Goal: Ask a question

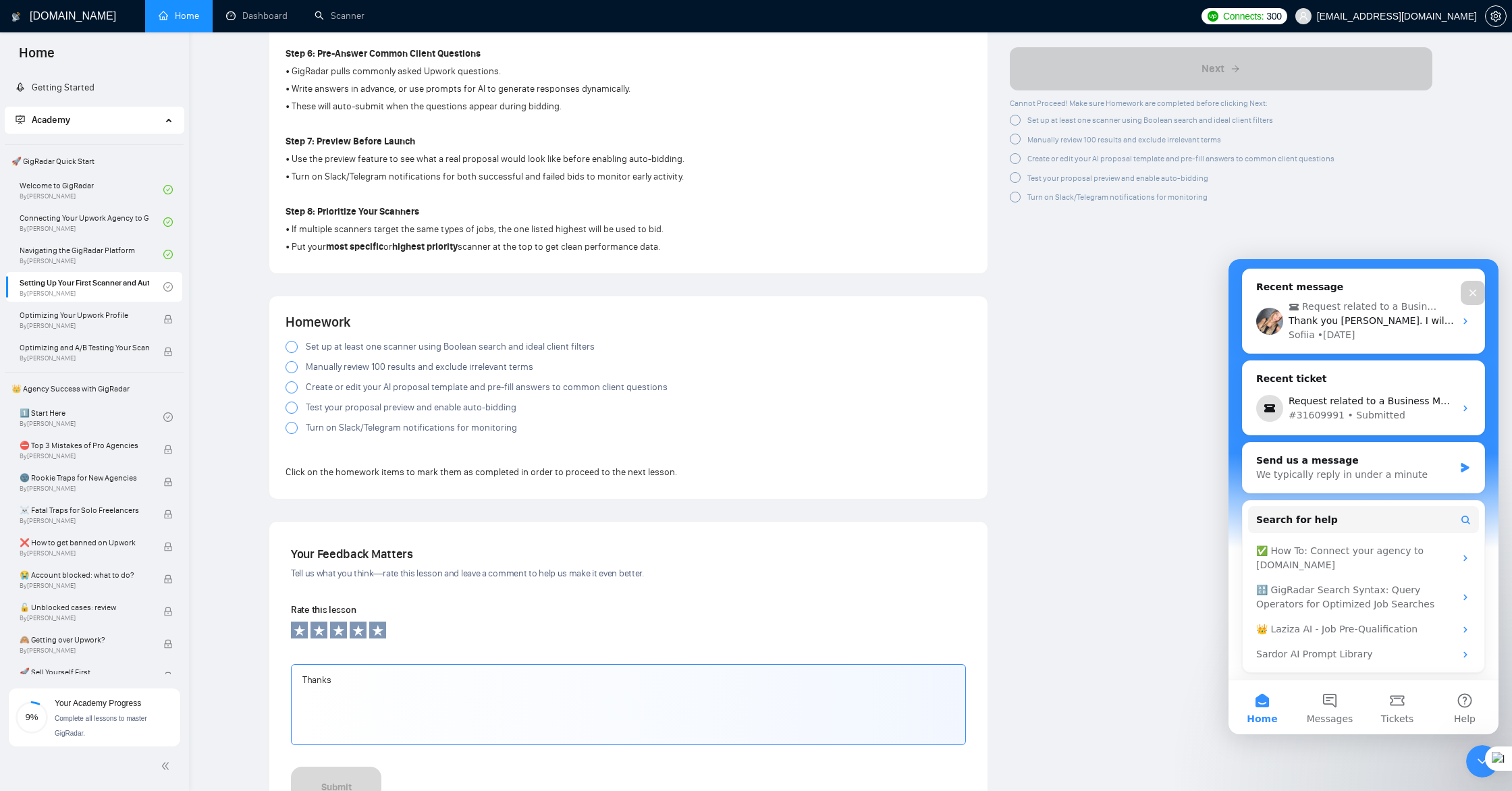
scroll to position [1204, 0]
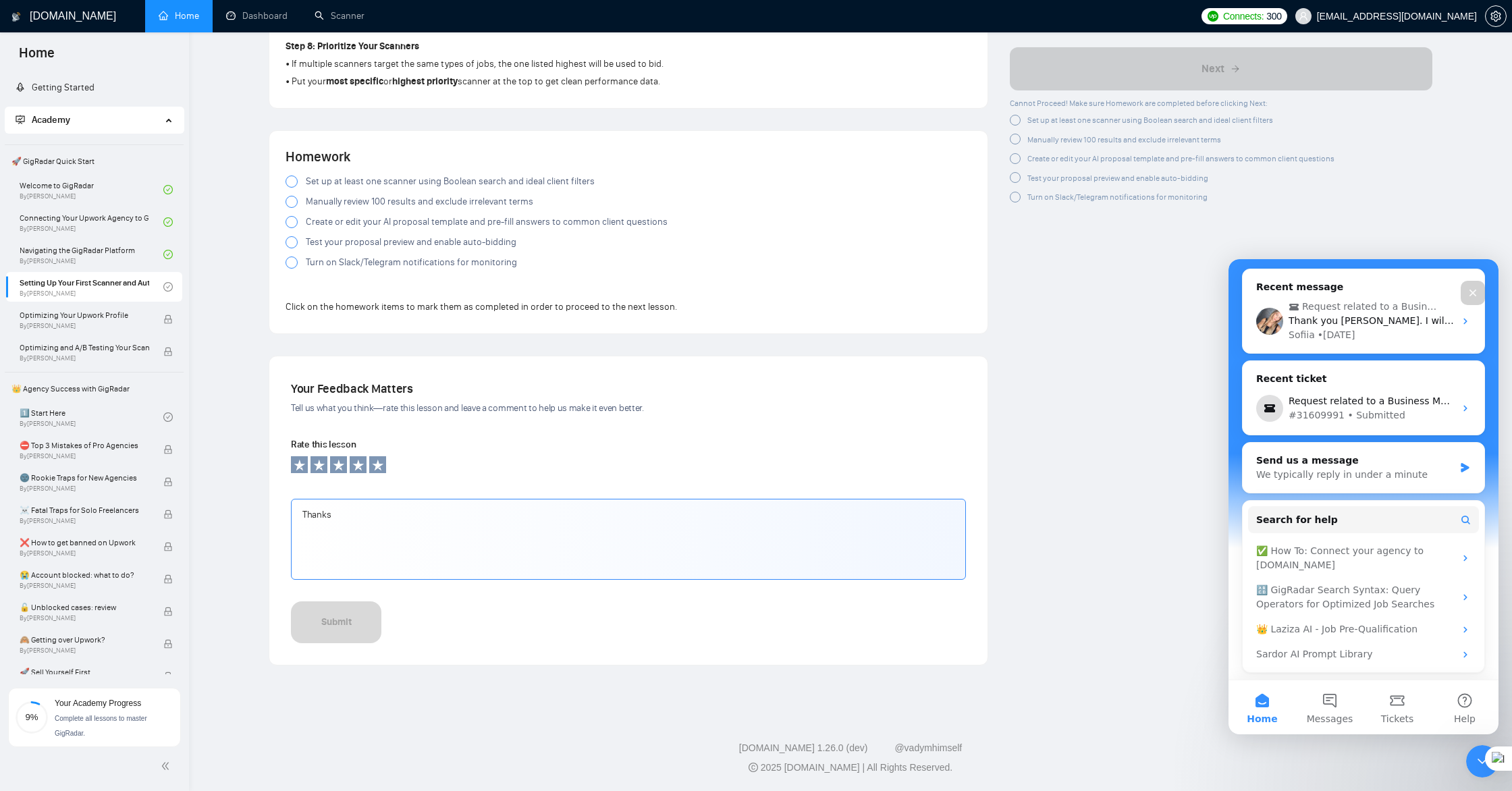
click at [370, 526] on textarea "Thanks" at bounding box center [629, 539] width 675 height 81
click at [290, 183] on div at bounding box center [292, 182] width 12 height 12
click at [291, 203] on div at bounding box center [292, 202] width 12 height 12
click at [291, 224] on div at bounding box center [292, 223] width 12 height 12
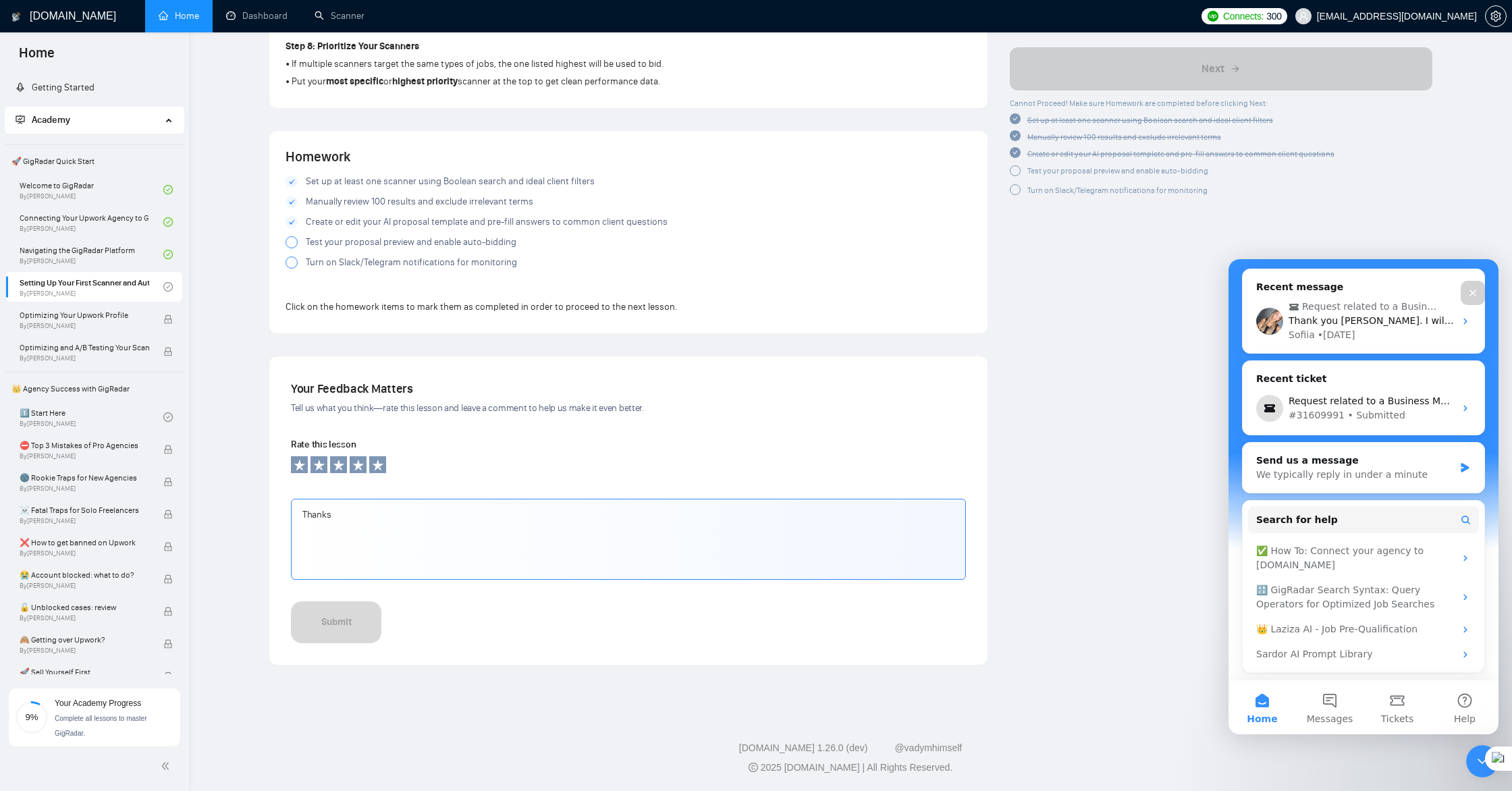
click at [290, 241] on div at bounding box center [292, 242] width 12 height 12
click at [289, 266] on div at bounding box center [292, 263] width 12 height 12
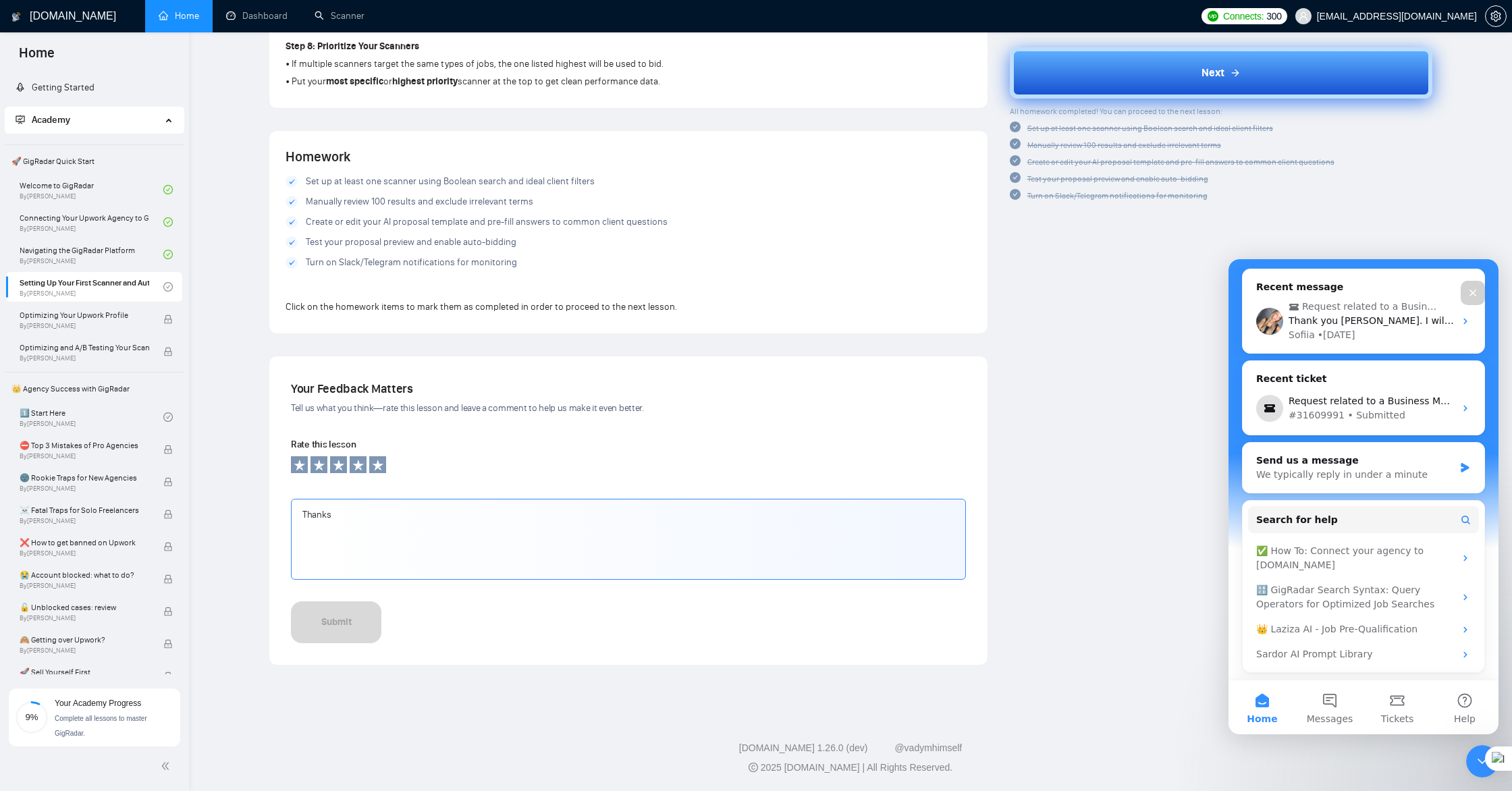
click at [1197, 76] on button "Next" at bounding box center [1221, 73] width 423 height 52
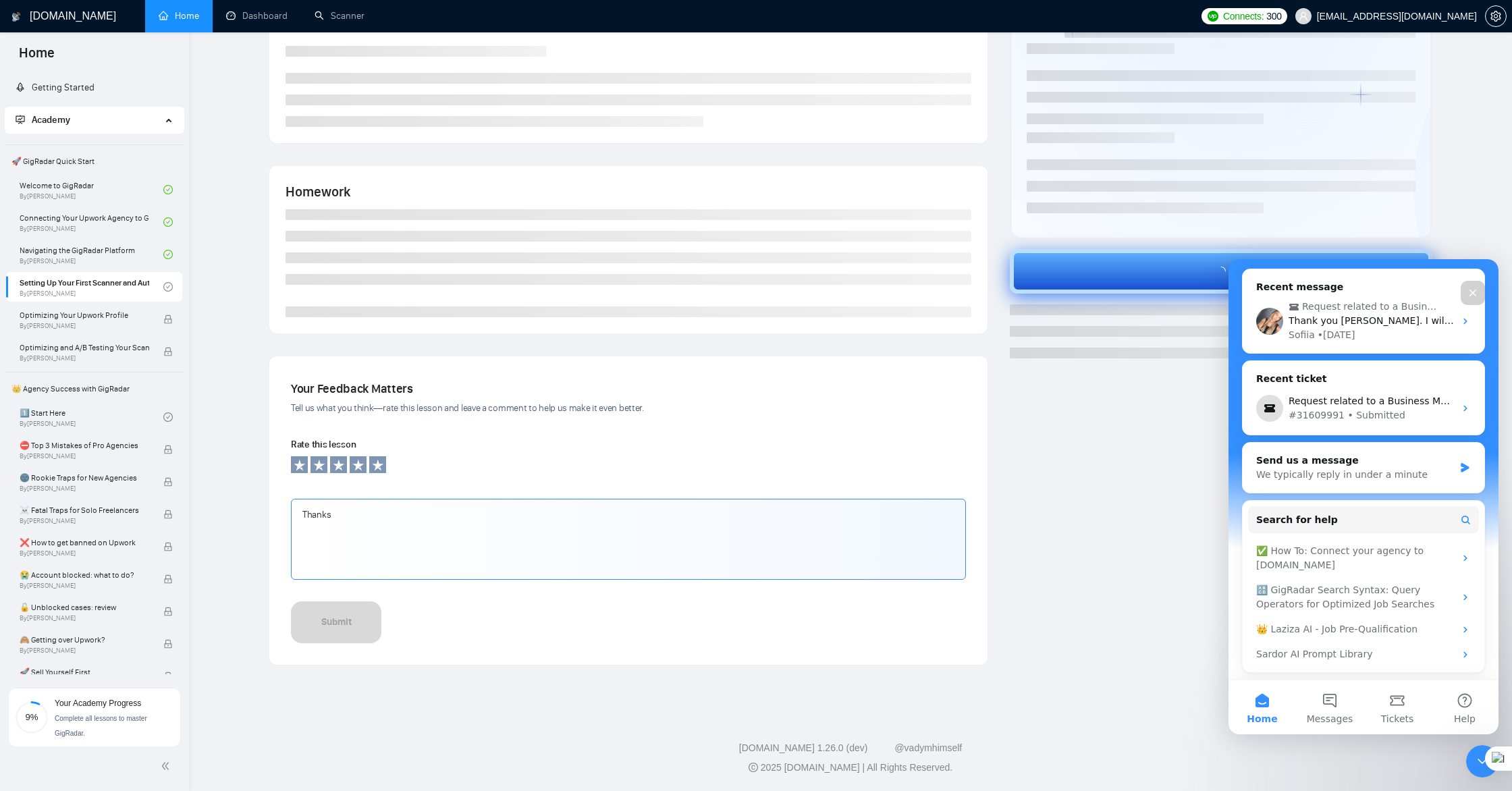
scroll to position [128, 0]
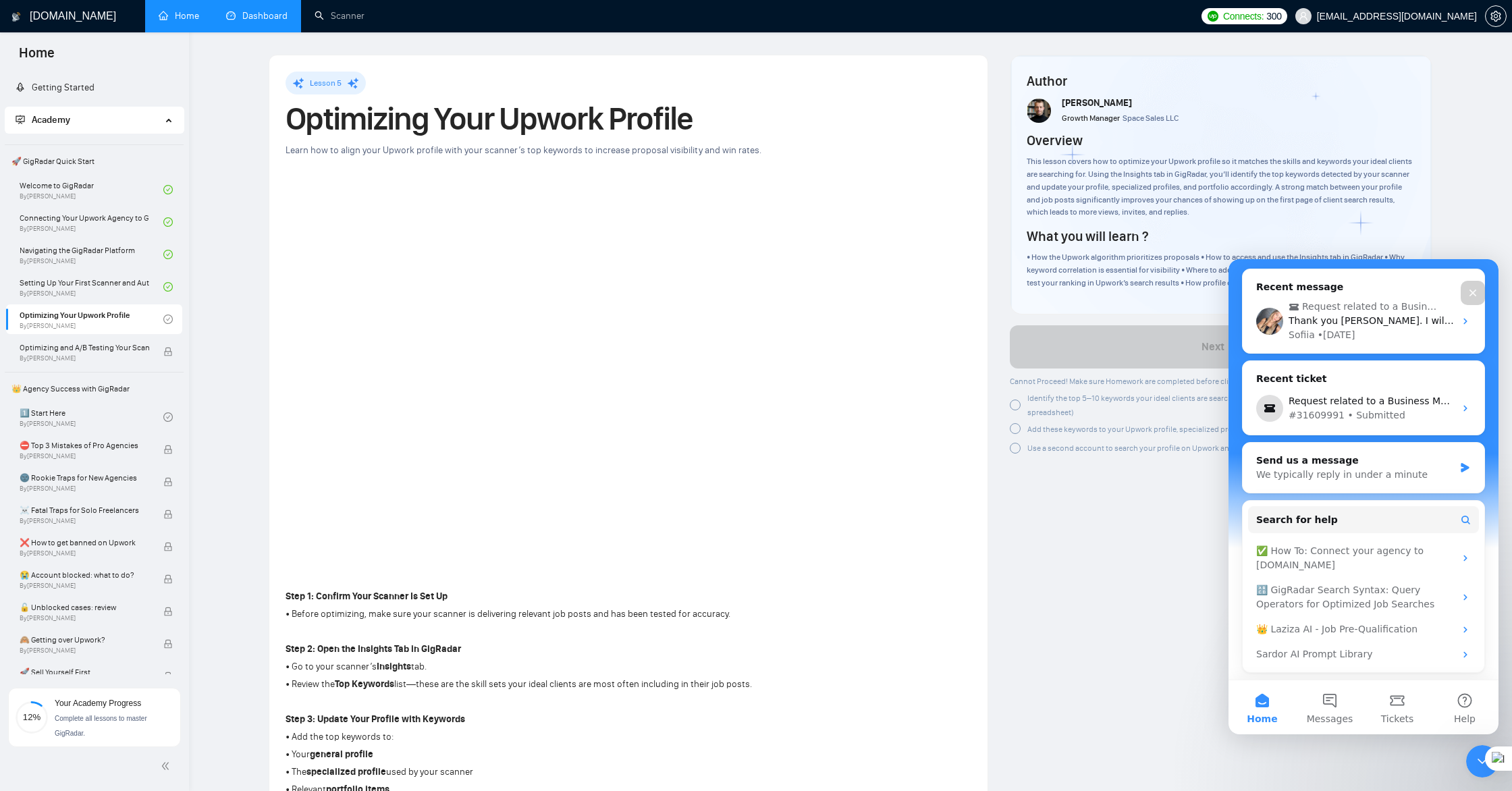
click at [257, 18] on link "Dashboard" at bounding box center [256, 15] width 61 height 12
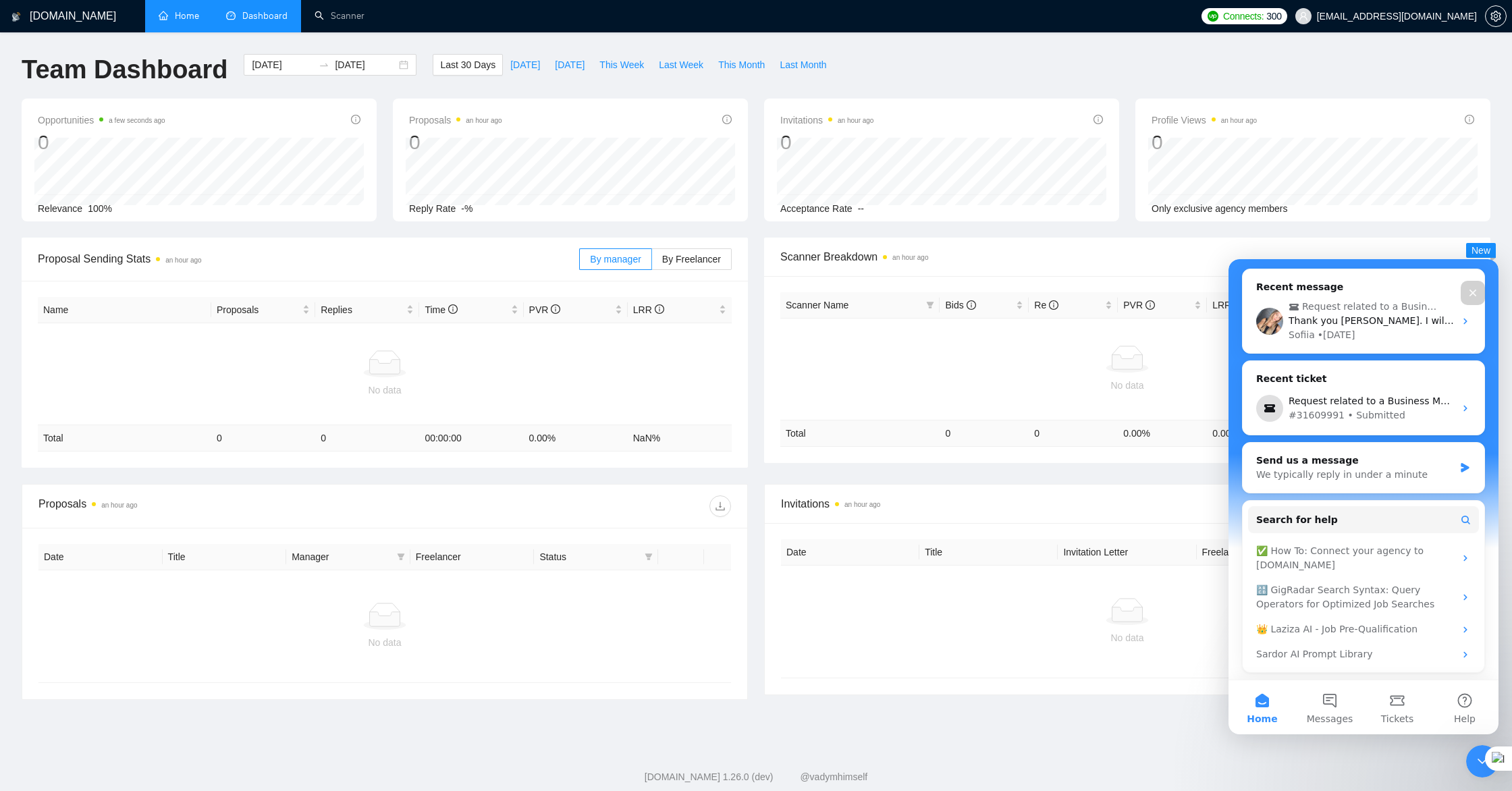
click at [180, 18] on link "Home" at bounding box center [178, 15] width 40 height 12
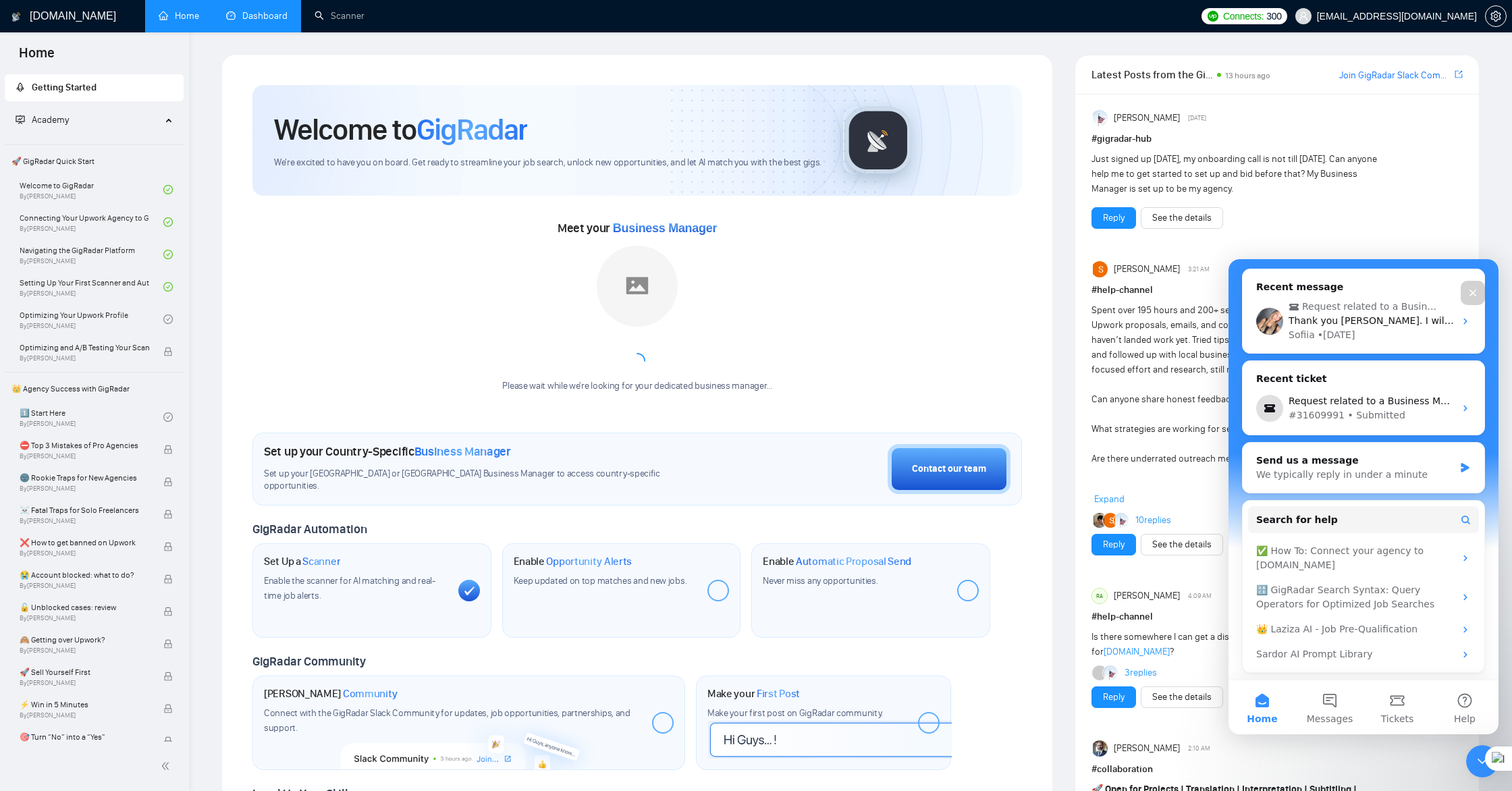
click at [96, 89] on span "Getting Started" at bounding box center [93, 87] width 158 height 27
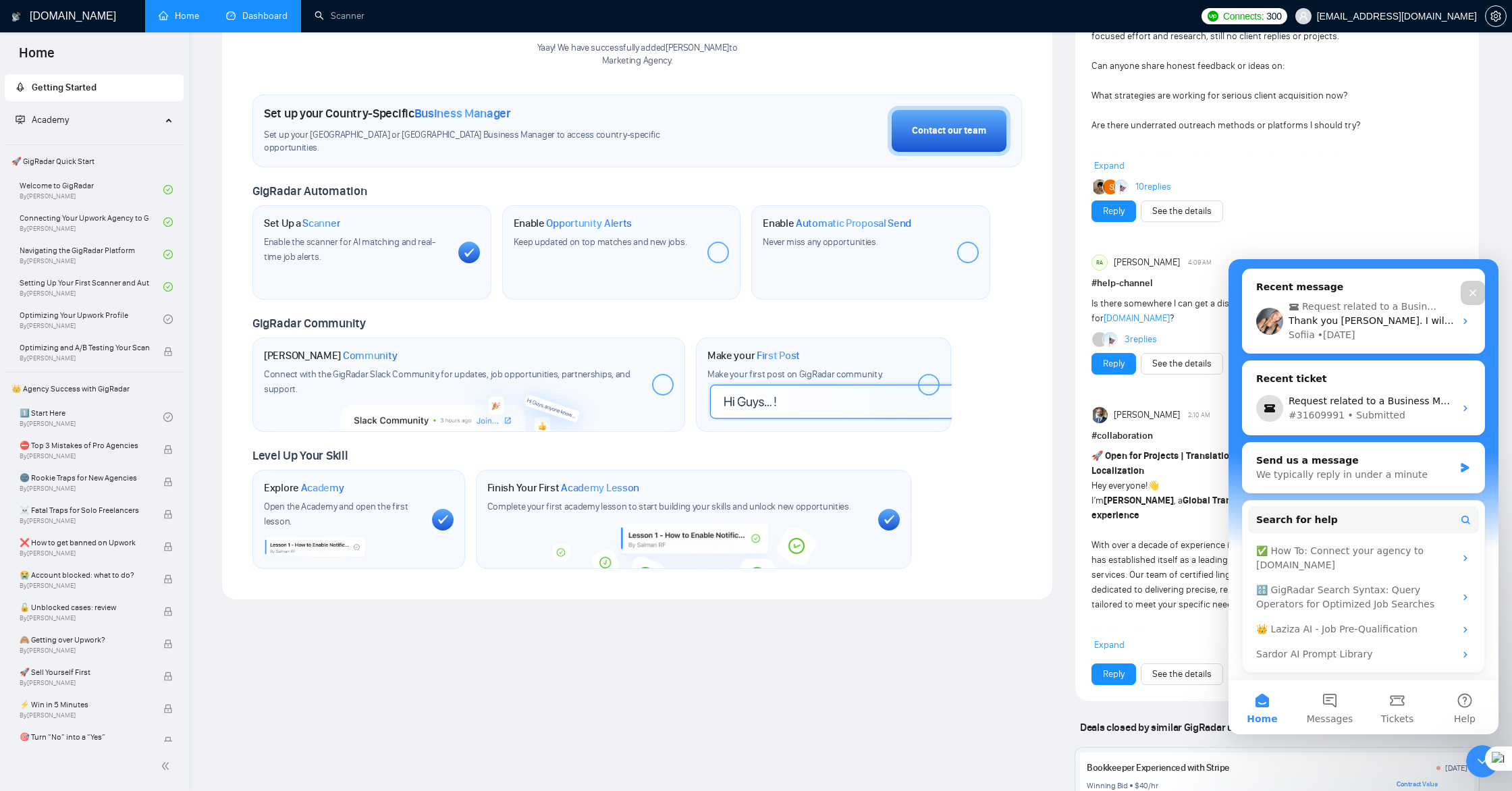
scroll to position [354, 0]
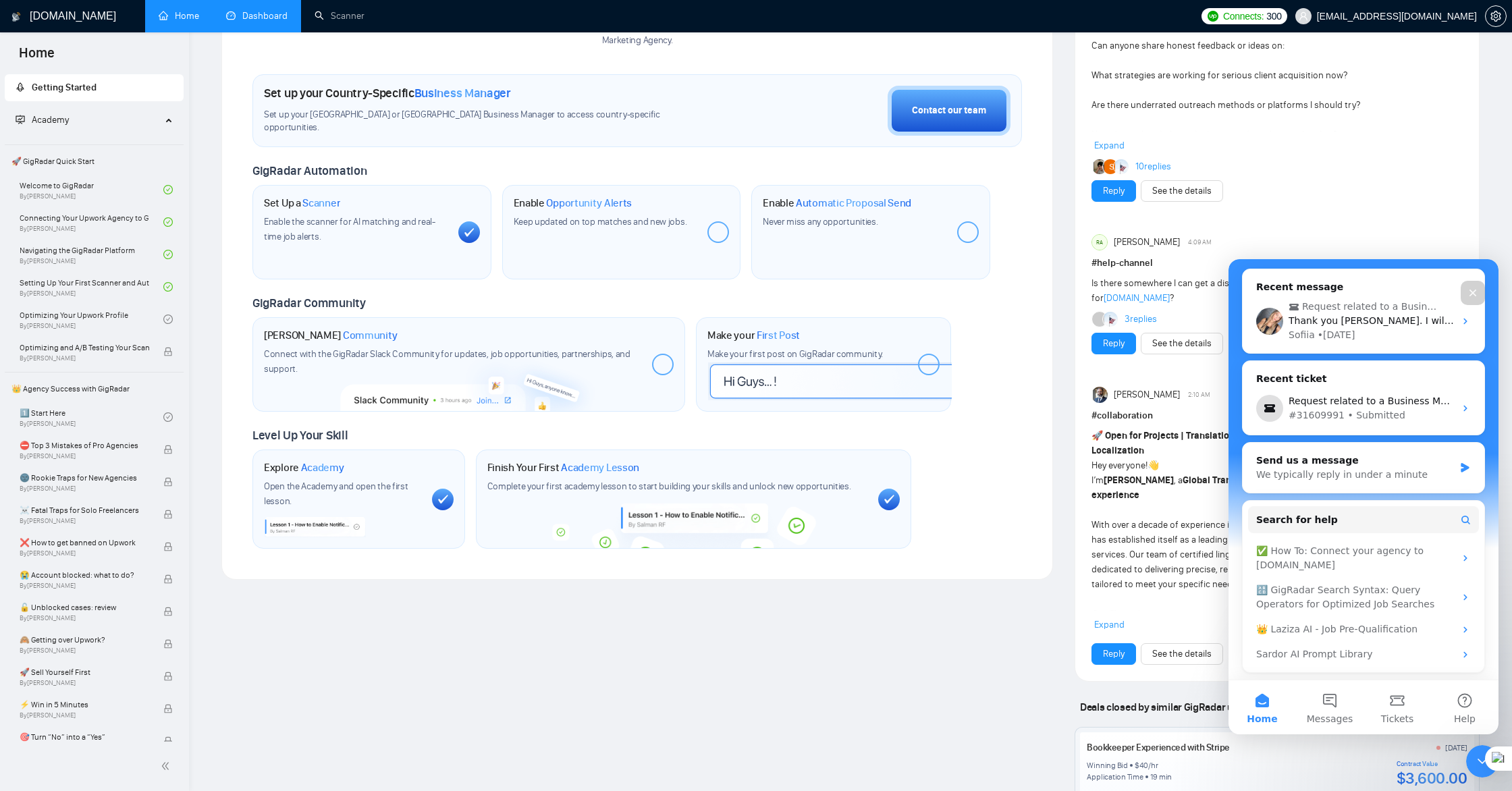
click at [362, 224] on span "Enable the scanner for AI matching and real-time job alerts." at bounding box center [349, 230] width 172 height 27
click at [394, 220] on span "Enable the scanner for AI matching and real-time job alerts." at bounding box center [349, 230] width 172 height 27
click at [392, 224] on span "Enable the scanner for AI matching and real-time job alerts." at bounding box center [349, 230] width 172 height 27
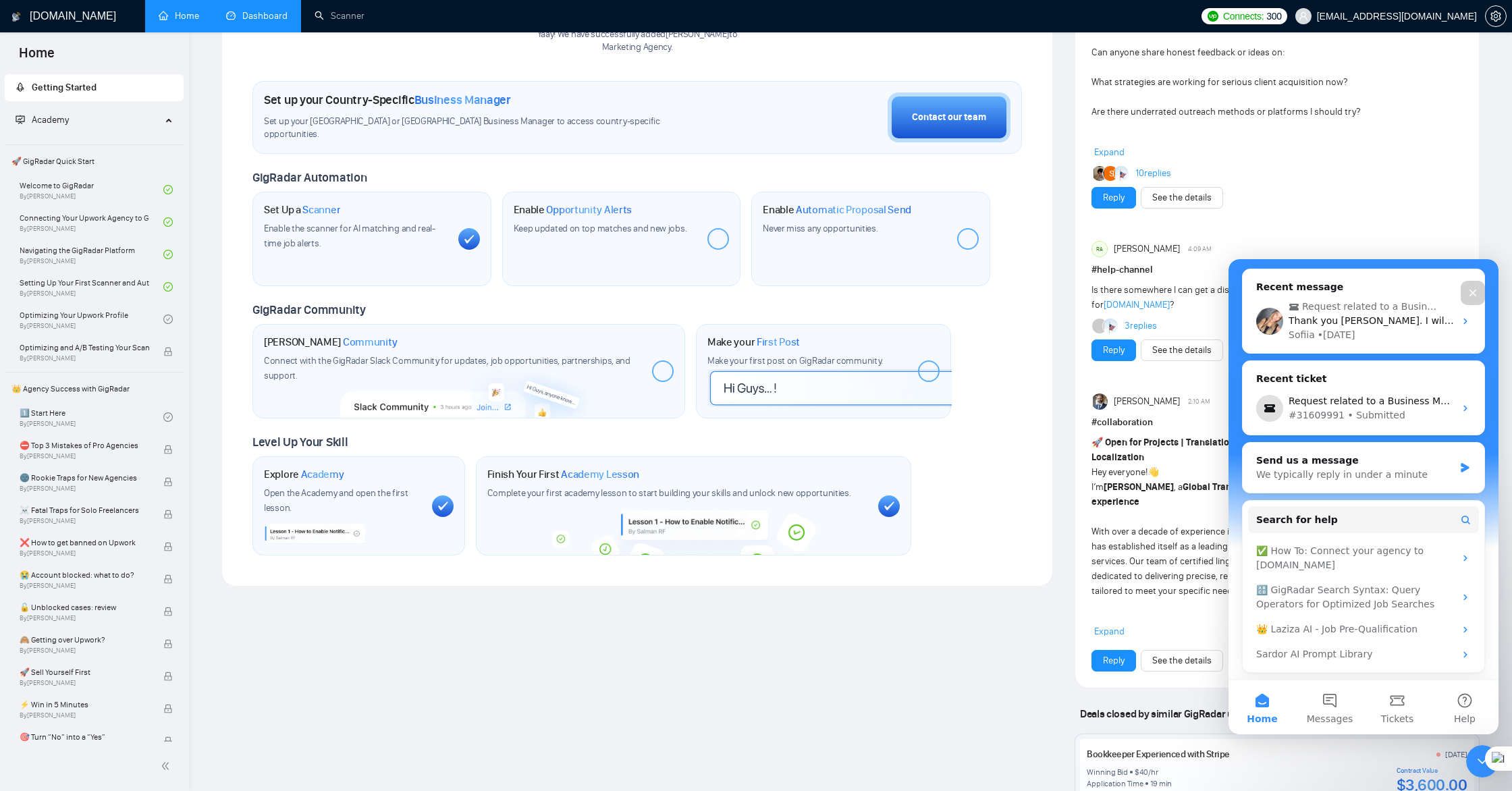
scroll to position [347, 0]
click at [1473, 295] on icon "Close" at bounding box center [1473, 293] width 11 height 11
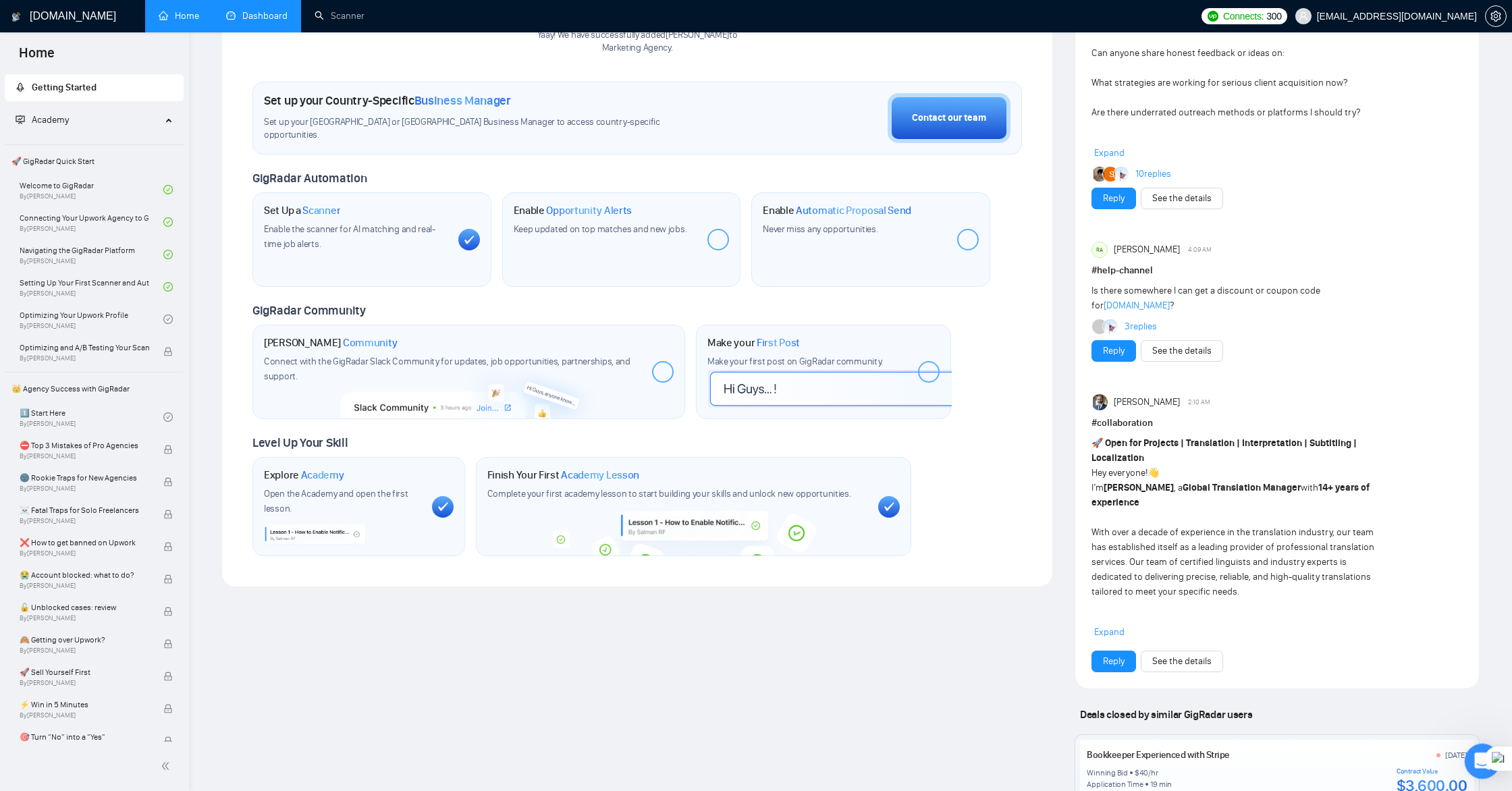
click at [1470, 763] on div "Open Intercom Messenger" at bounding box center [1480, 760] width 45 height 45
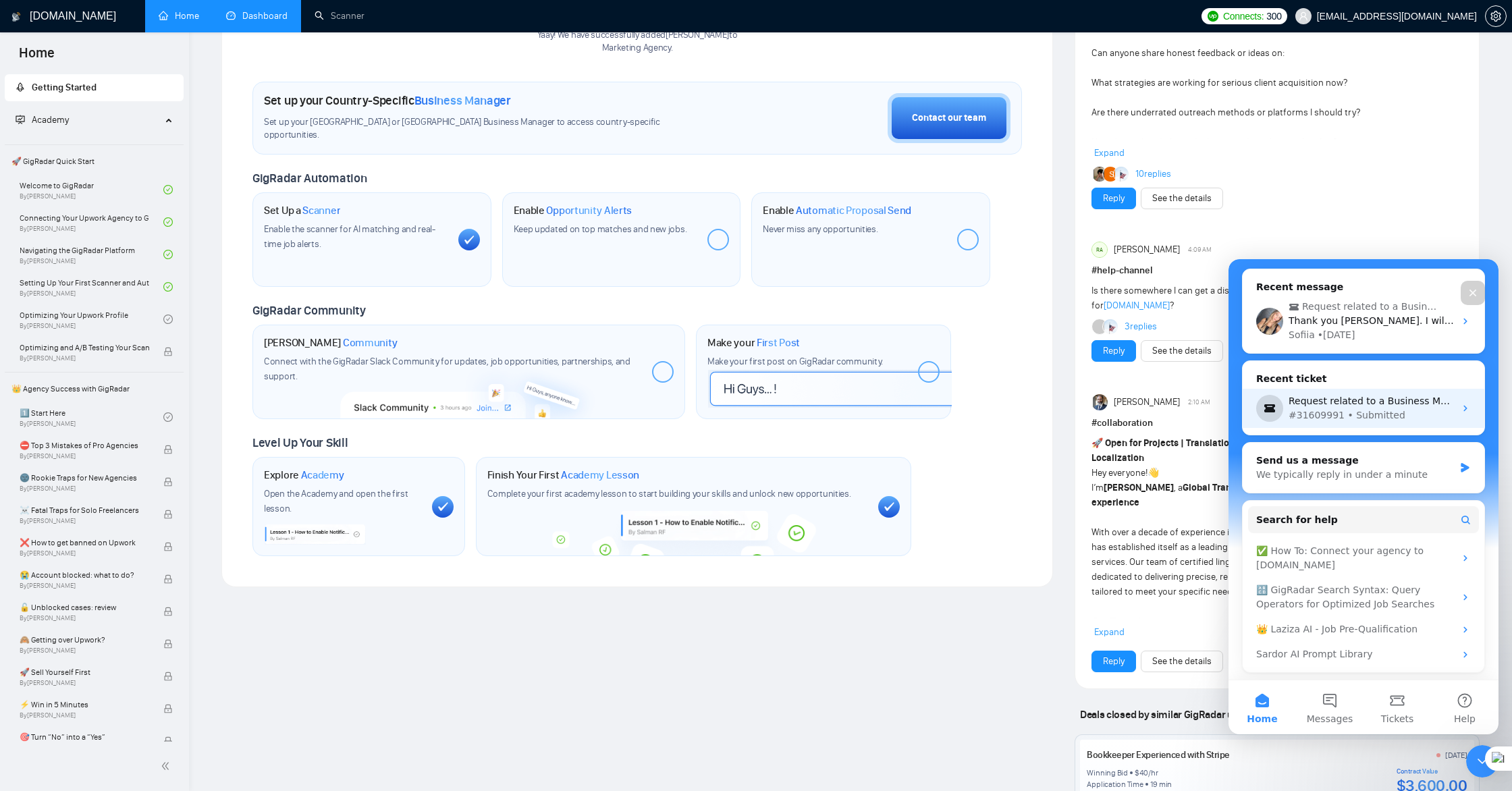
scroll to position [0, 0]
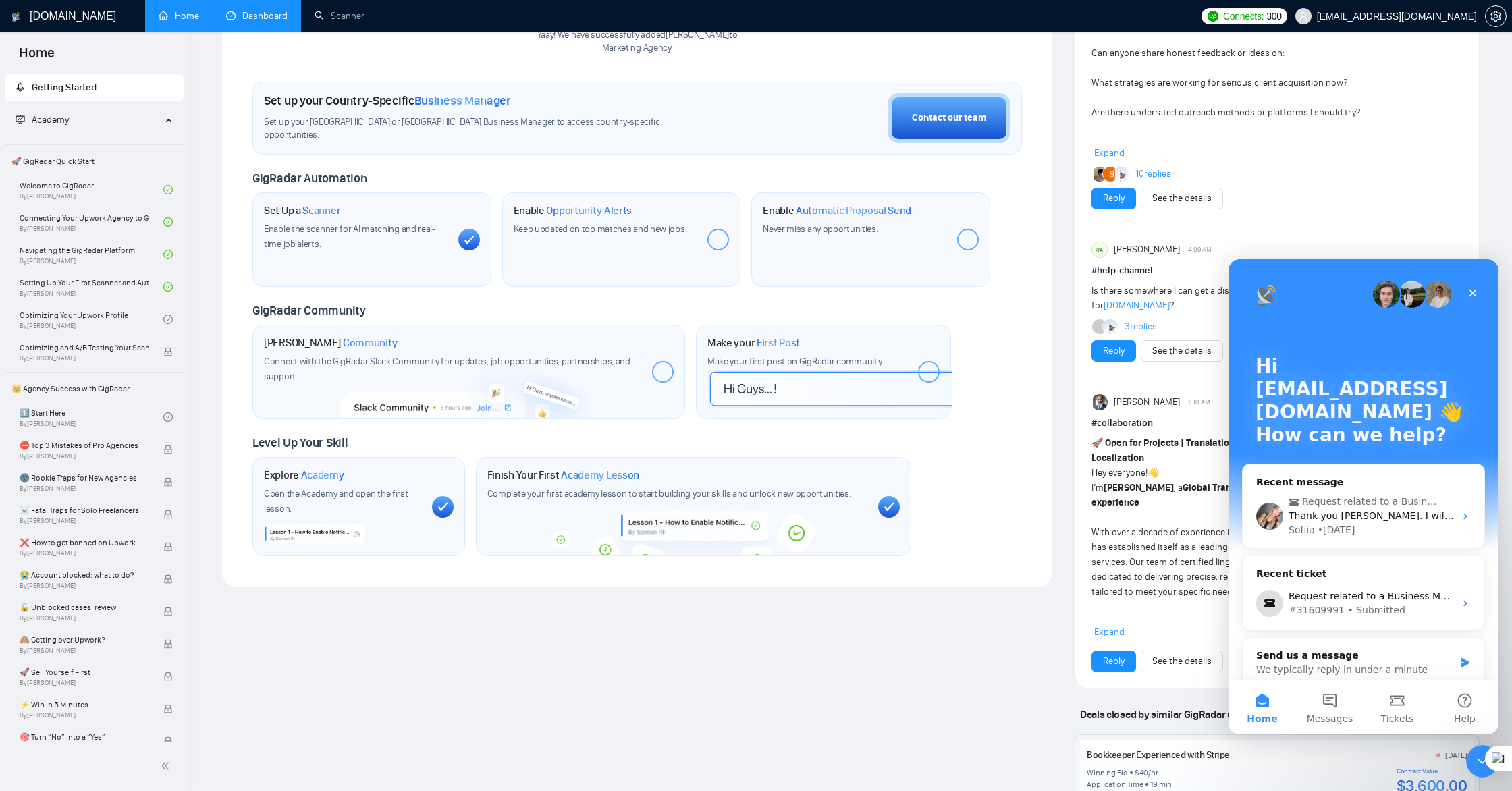
click at [1265, 707] on button "Home" at bounding box center [1263, 707] width 68 height 54
click at [1331, 702] on button "Messages" at bounding box center [1329, 707] width 68 height 54
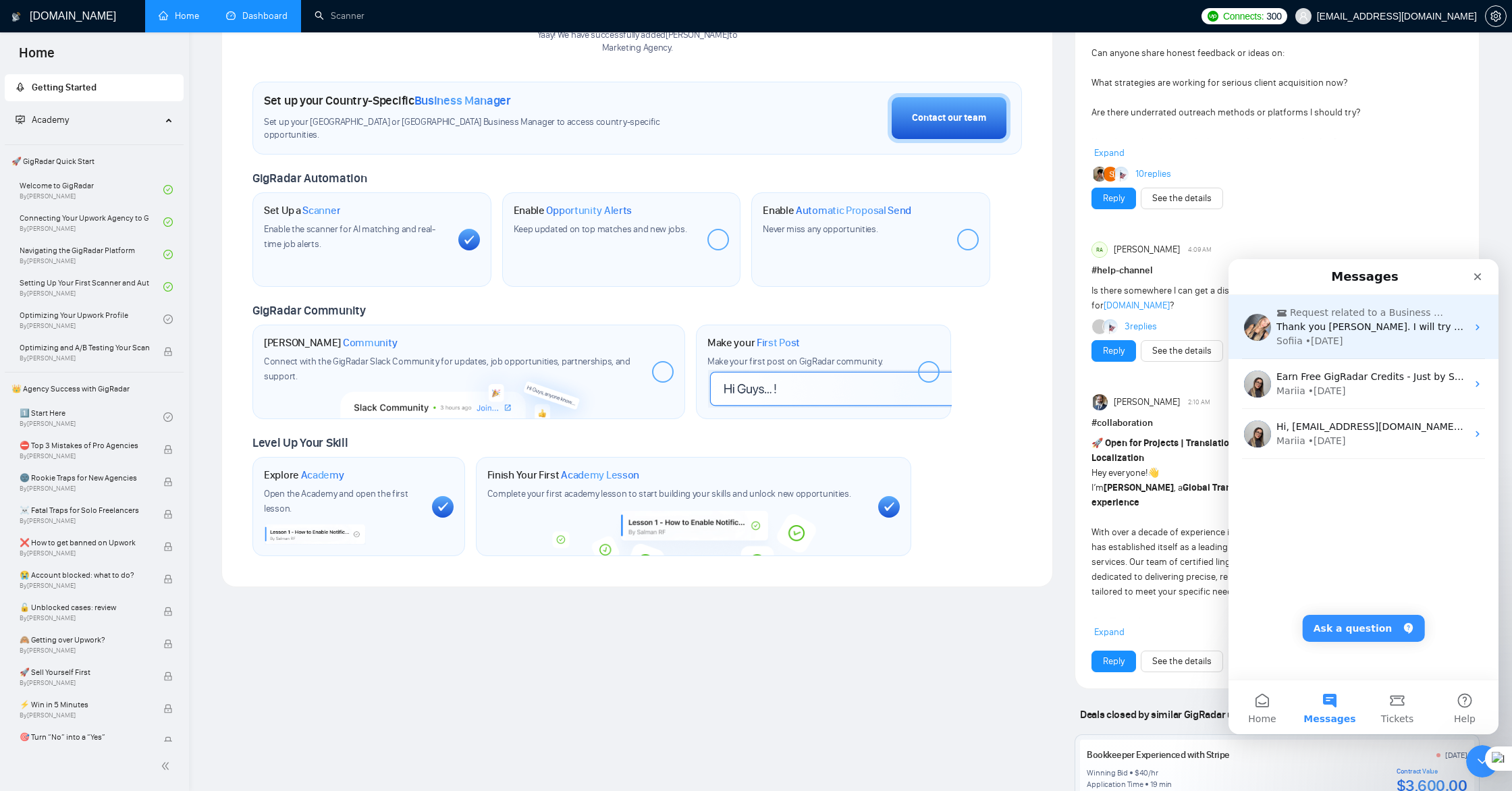
click at [1313, 328] on span "Thank you [PERSON_NAME]. I will try them" at bounding box center [1378, 327] width 202 height 11
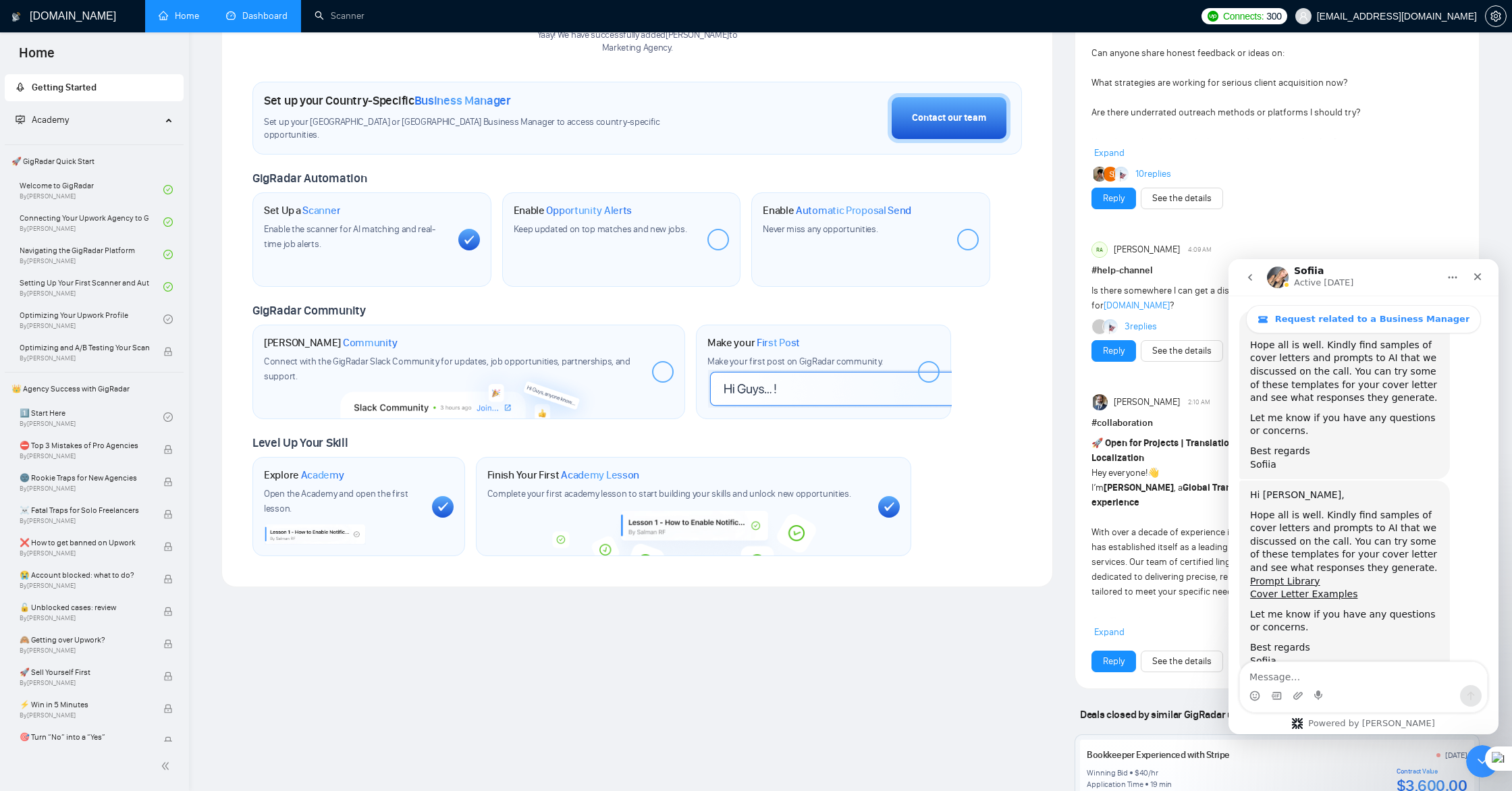
scroll to position [1637, 0]
click at [1298, 574] on link "Prompt Library" at bounding box center [1285, 579] width 70 height 11
click at [1315, 586] on link "Cover Letter Examples" at bounding box center [1304, 591] width 108 height 11
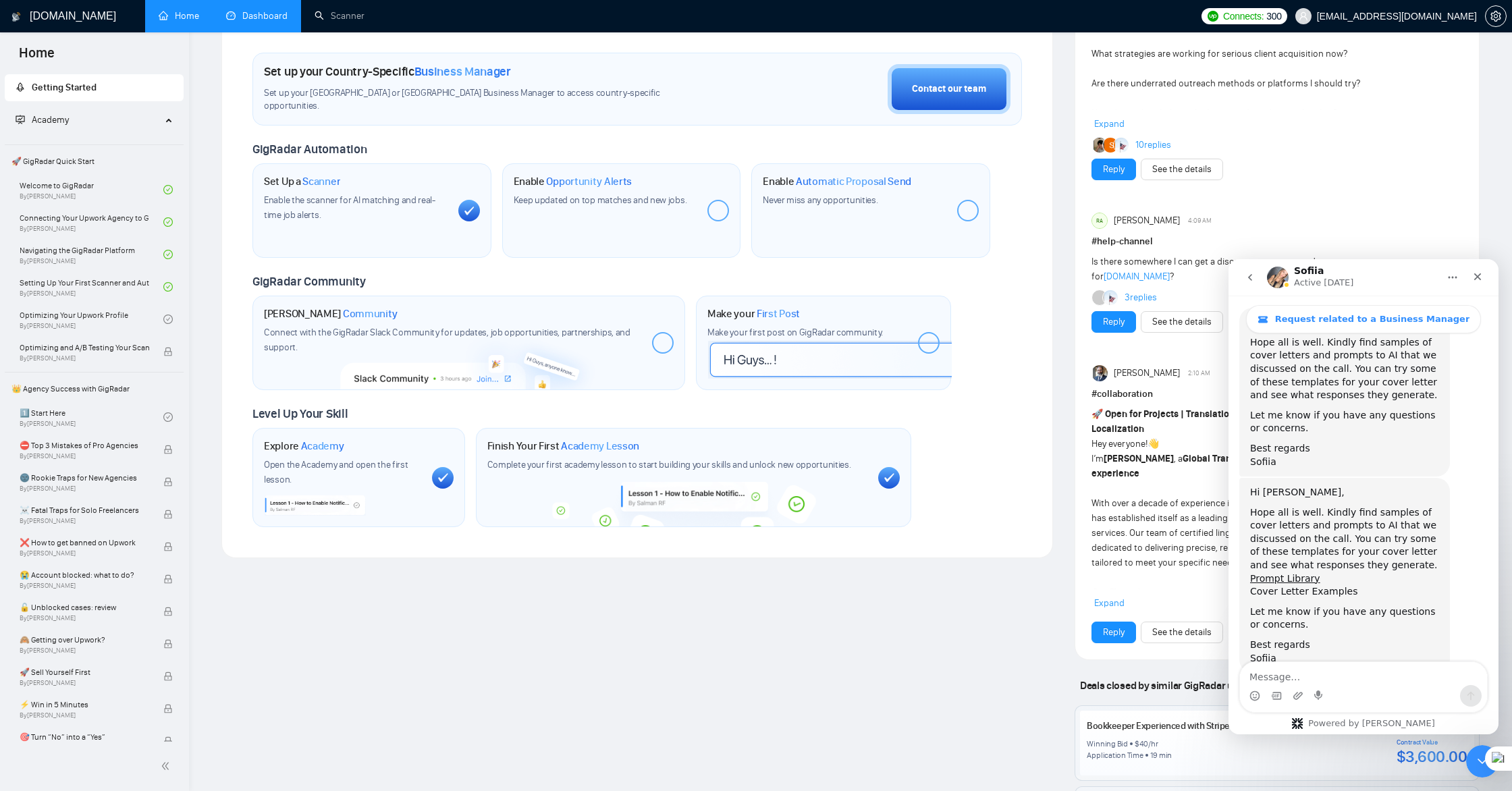
scroll to position [377, 0]
click at [1291, 677] on textarea "Message…" at bounding box center [1363, 674] width 247 height 23
click at [1477, 275] on icon "Close" at bounding box center [1477, 277] width 11 height 11
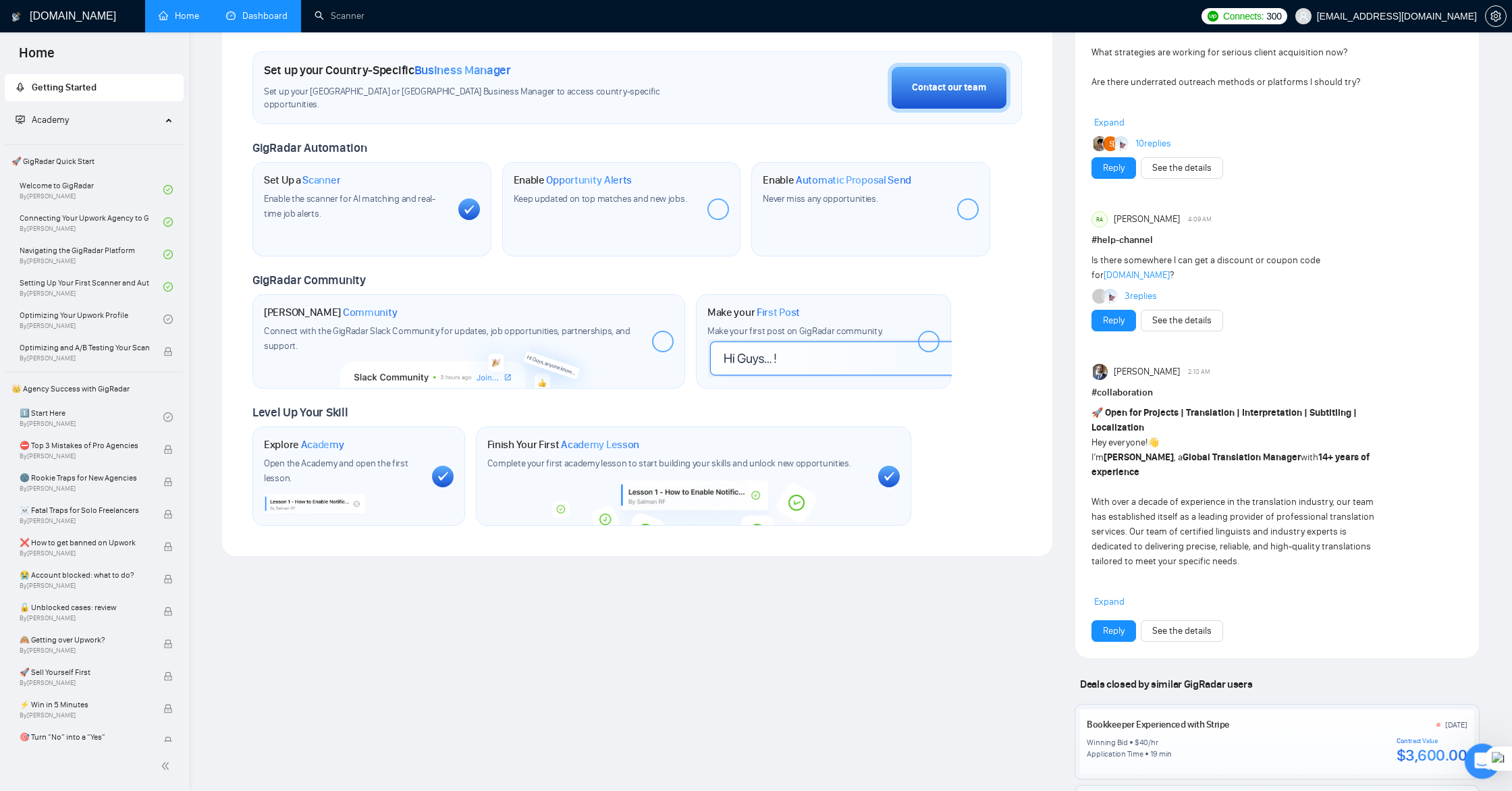
click at [1475, 767] on div "Open Intercom Messenger" at bounding box center [1480, 760] width 45 height 45
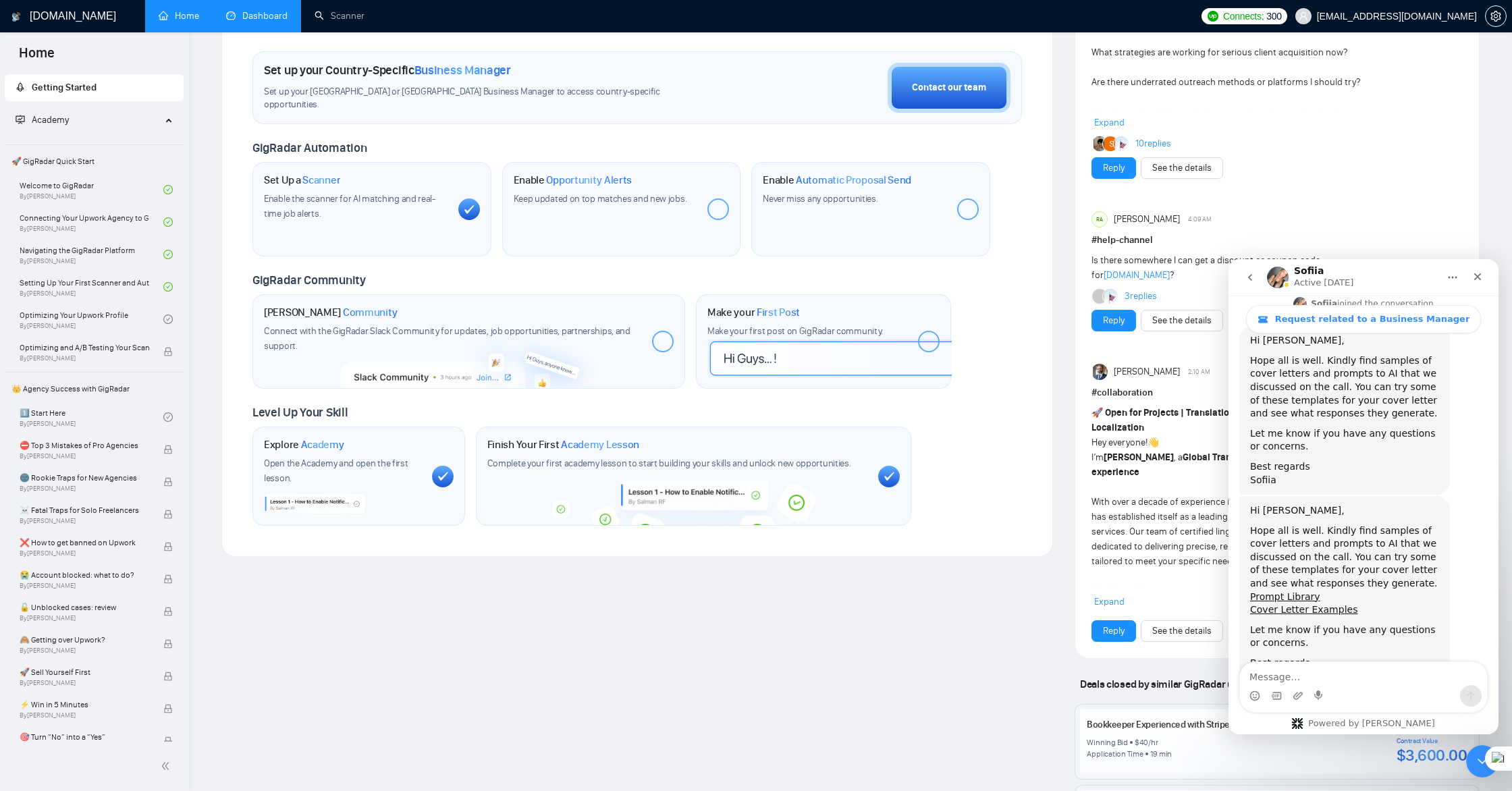
scroll to position [1637, 0]
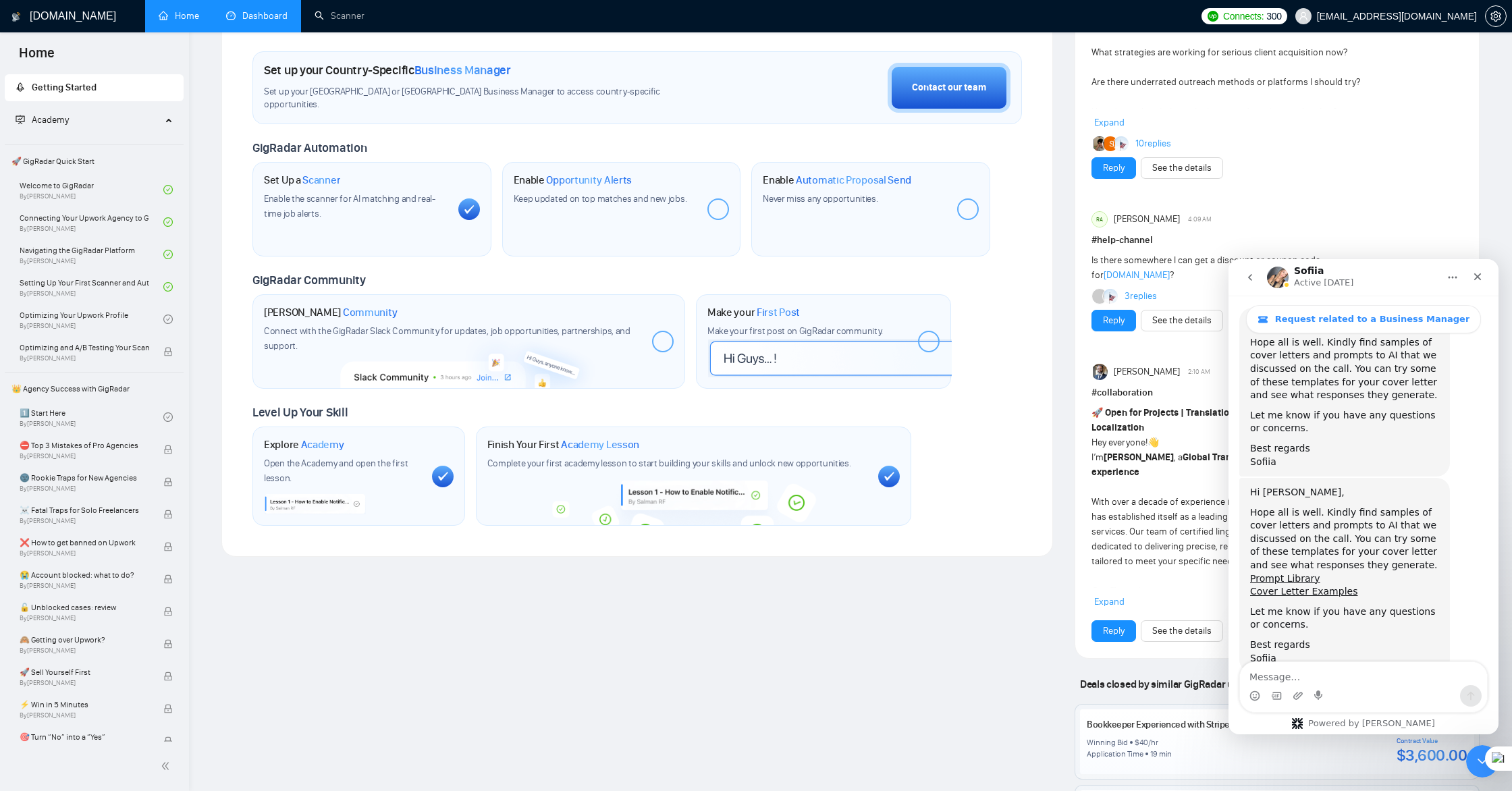
click at [1251, 279] on icon "go back" at bounding box center [1250, 278] width 11 height 11
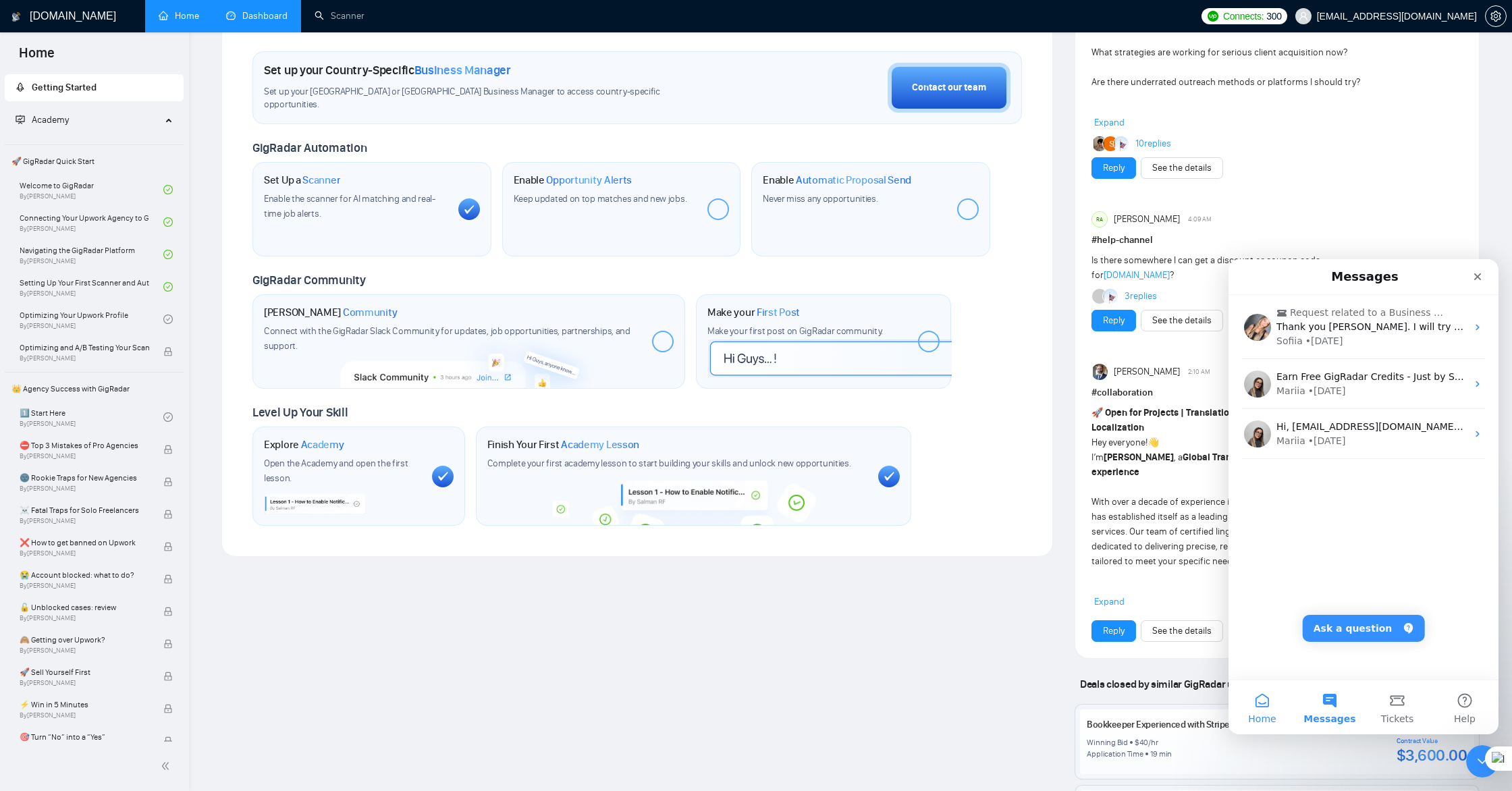
click at [1262, 714] on span "Home" at bounding box center [1262, 719] width 28 height 10
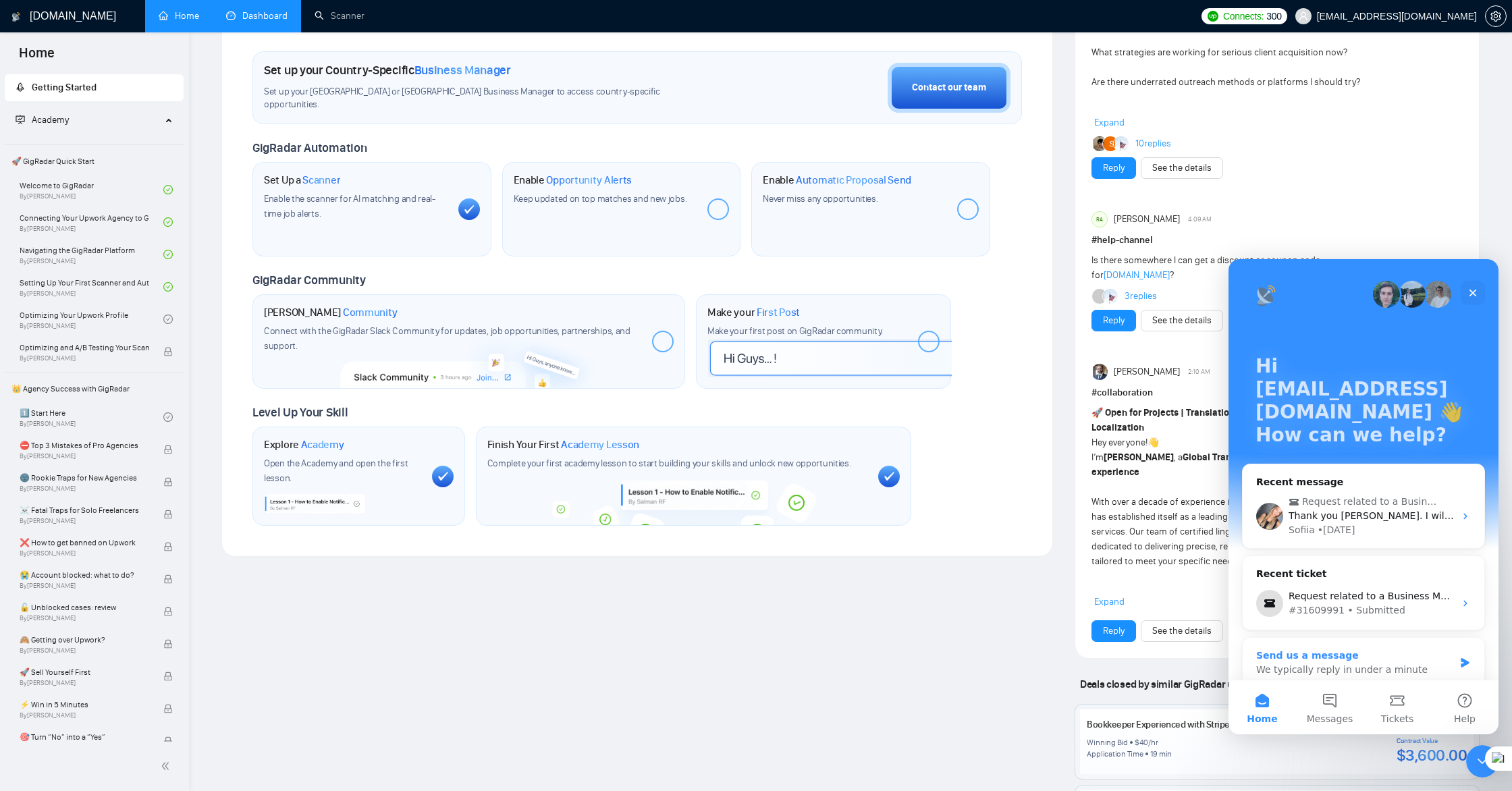
scroll to position [55, 0]
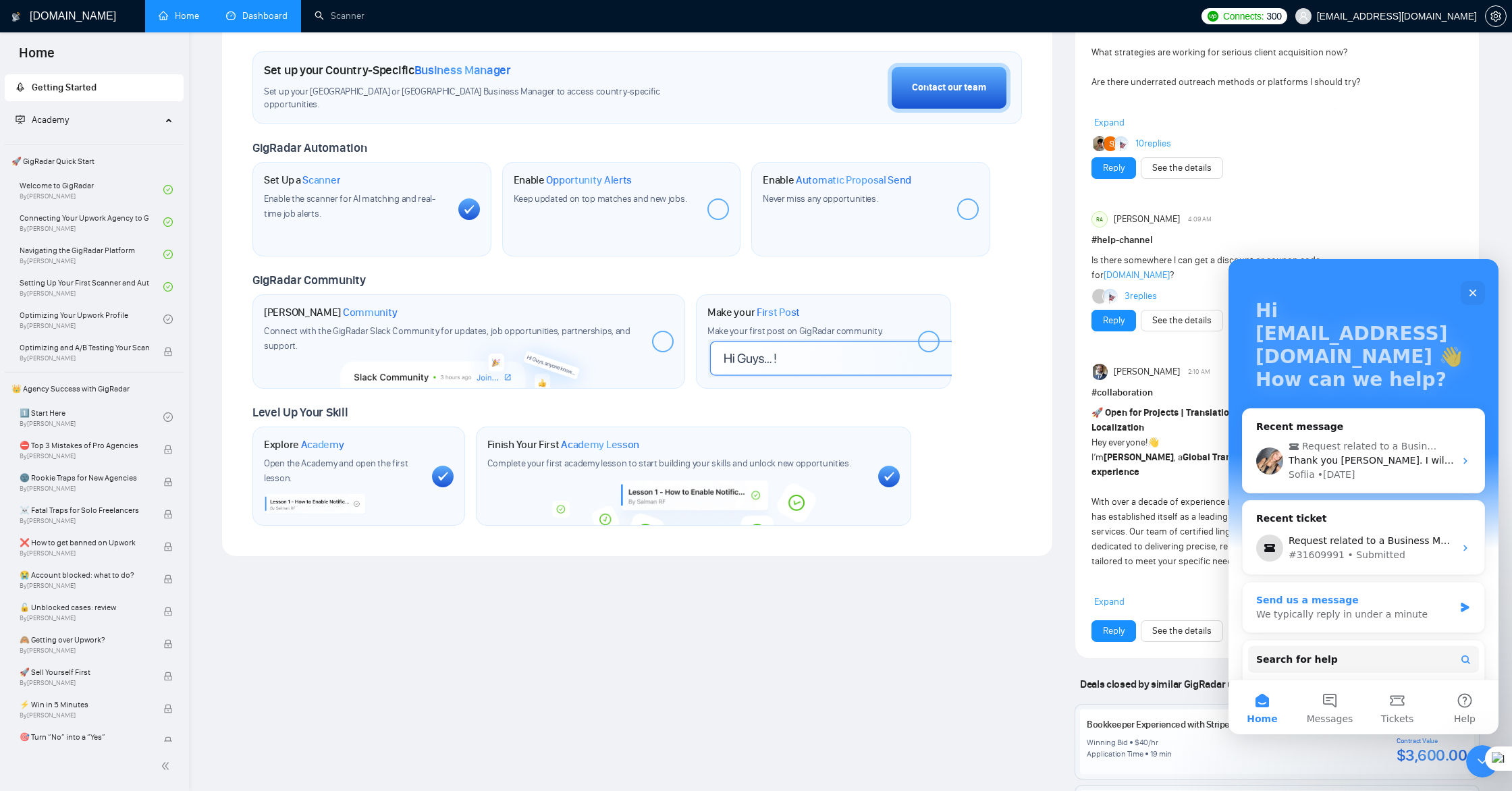
click at [1346, 618] on div "We typically reply in under a minute" at bounding box center [1355, 615] width 198 height 14
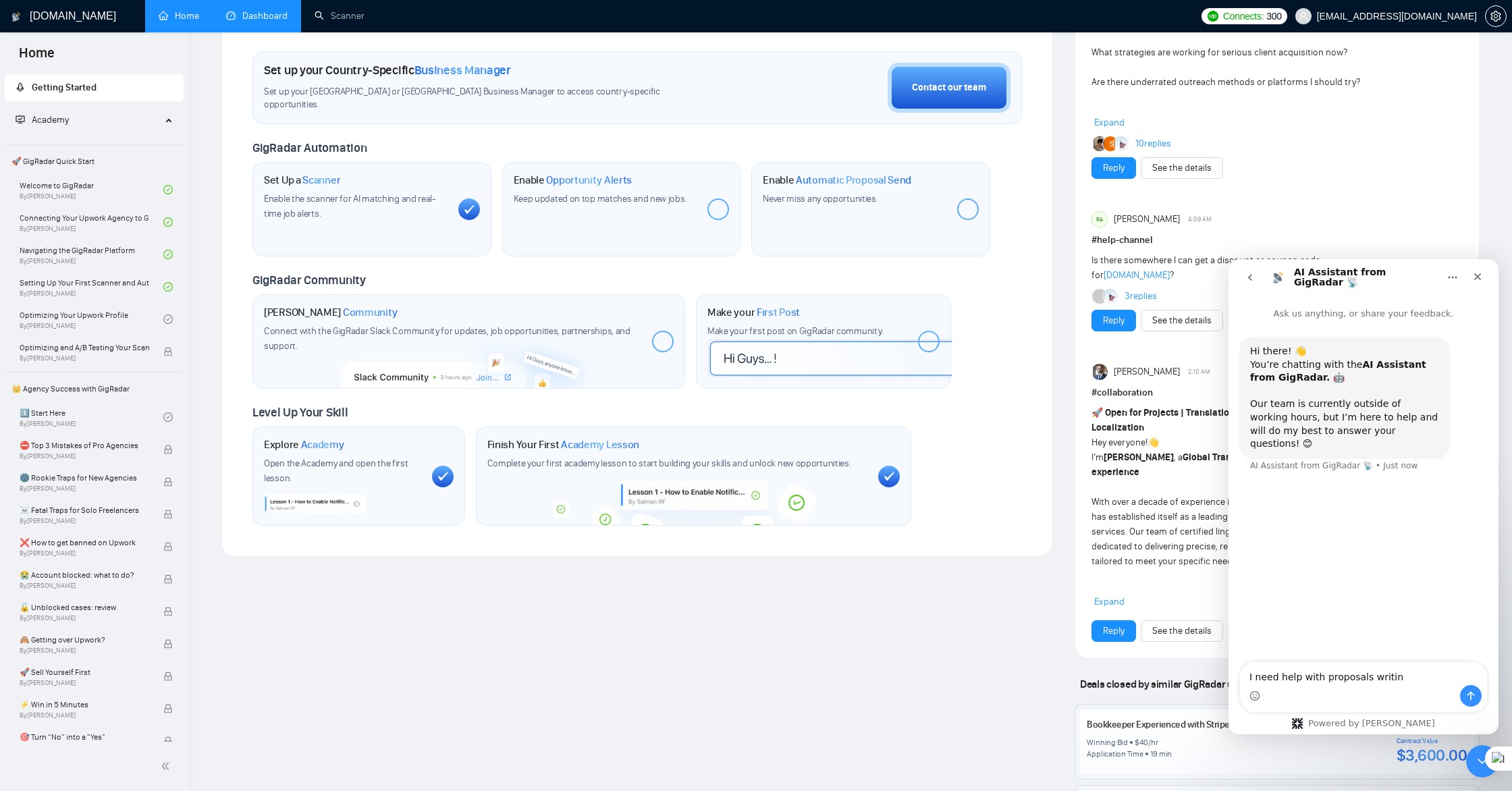
type textarea "I need help with proposals writing"
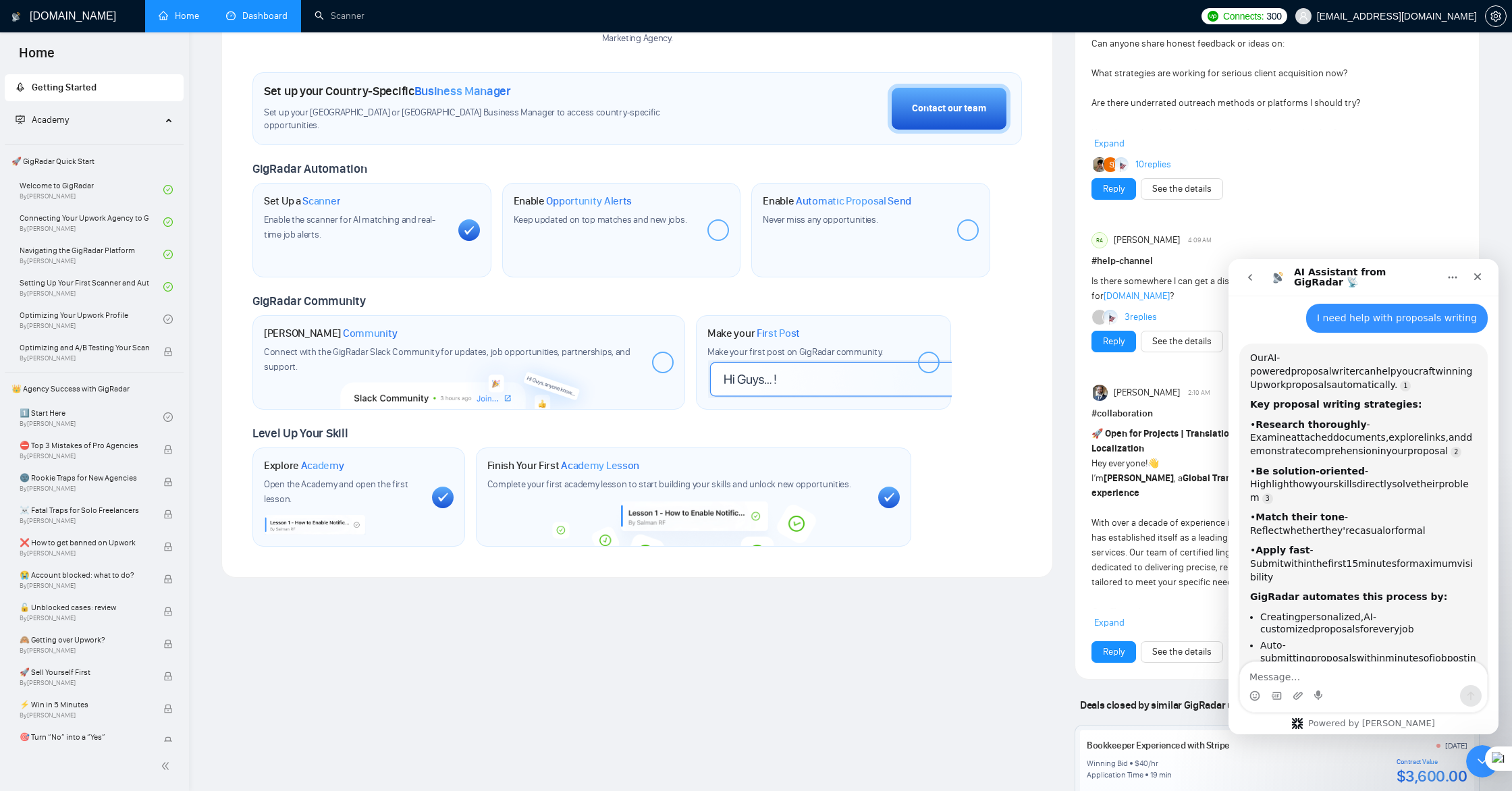
scroll to position [167, 0]
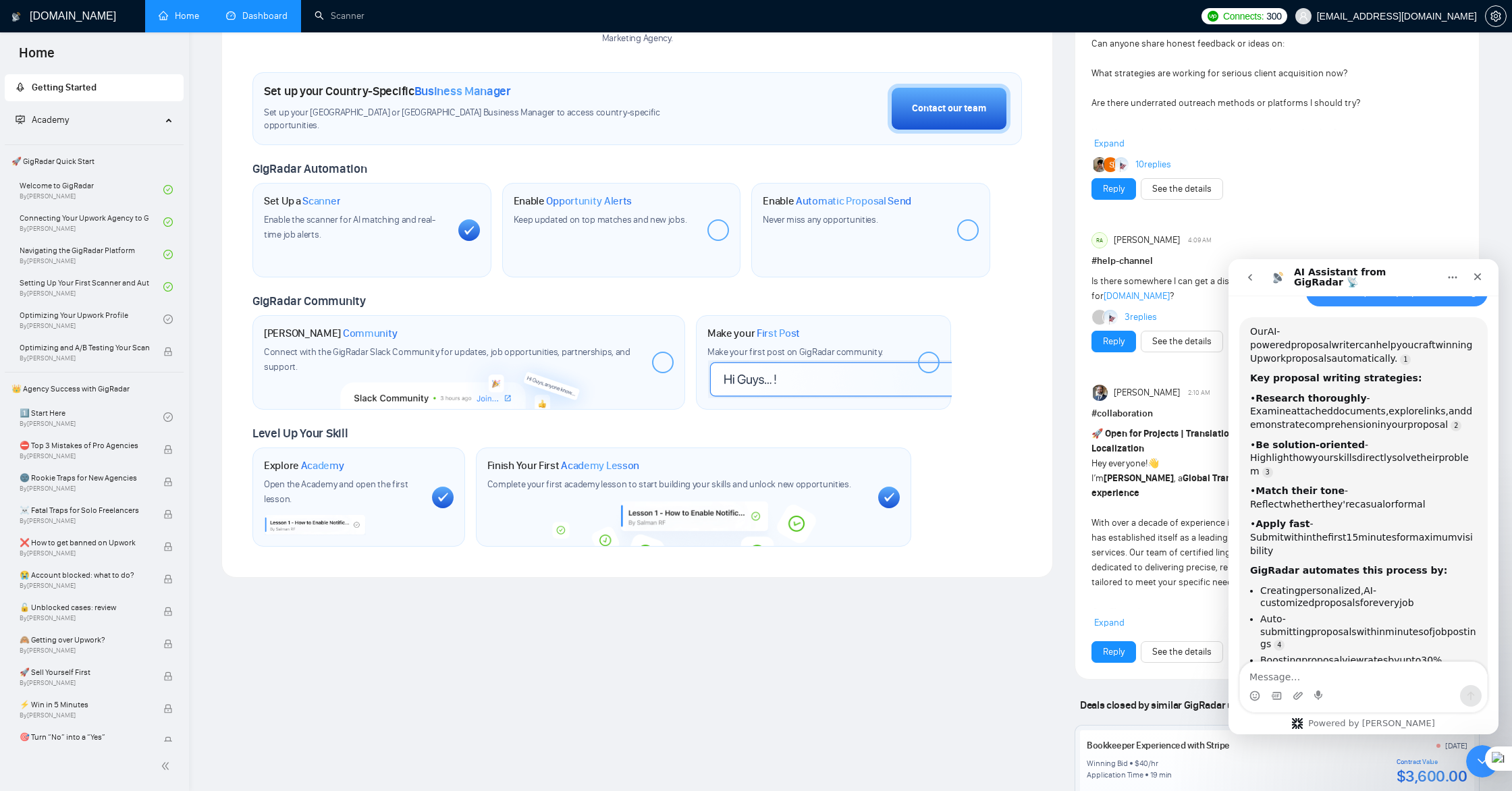
click at [959, 231] on div at bounding box center [968, 230] width 21 height 21
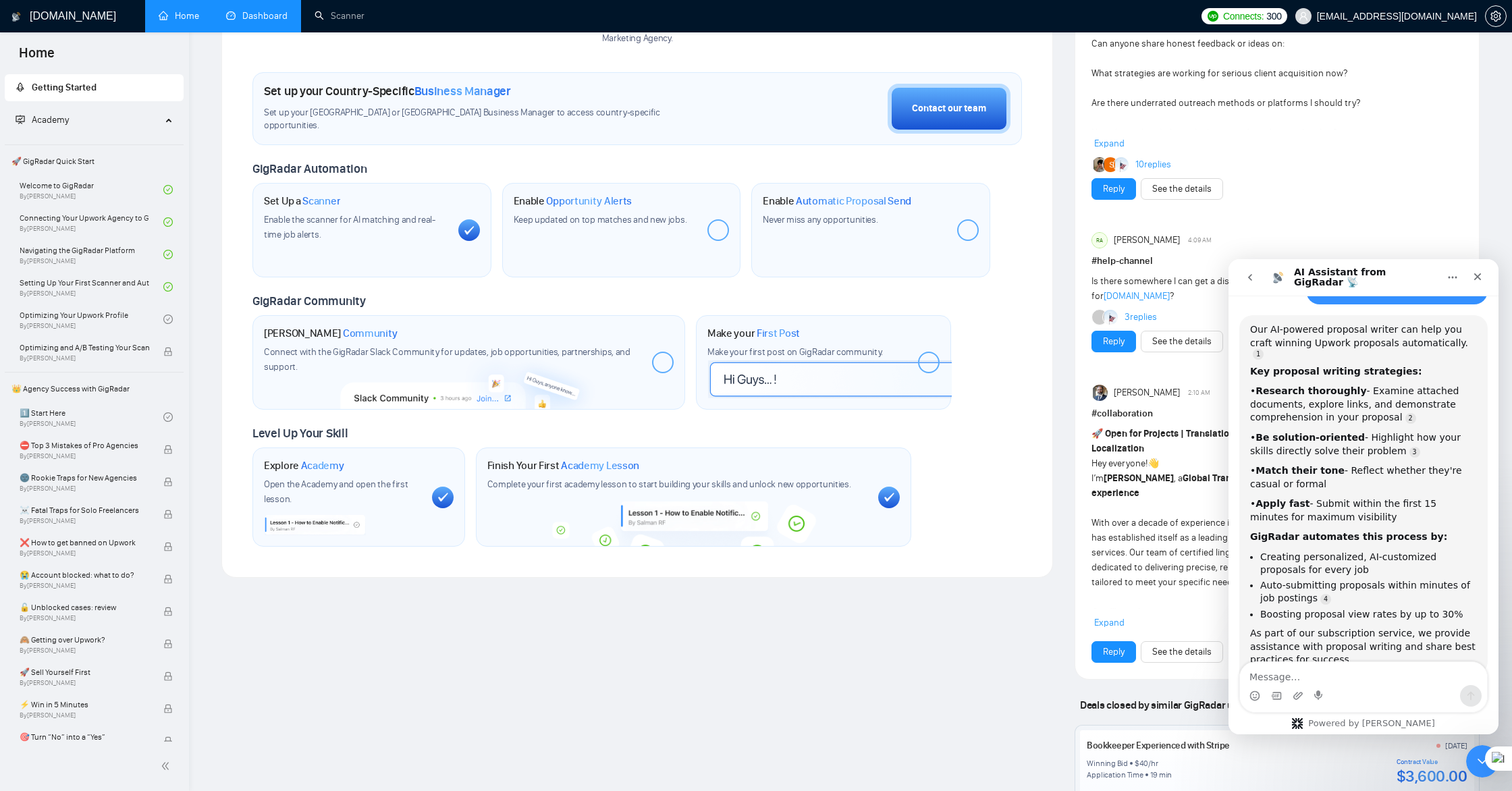
click at [974, 236] on div "Enable Automatic Proposal Send Never miss any opportunities." at bounding box center [871, 230] width 239 height 94
click at [962, 231] on div at bounding box center [968, 230] width 21 height 21
click at [713, 231] on div at bounding box center [718, 230] width 21 height 21
click at [709, 233] on div at bounding box center [718, 230] width 21 height 21
click at [472, 232] on icon at bounding box center [469, 230] width 11 height 10
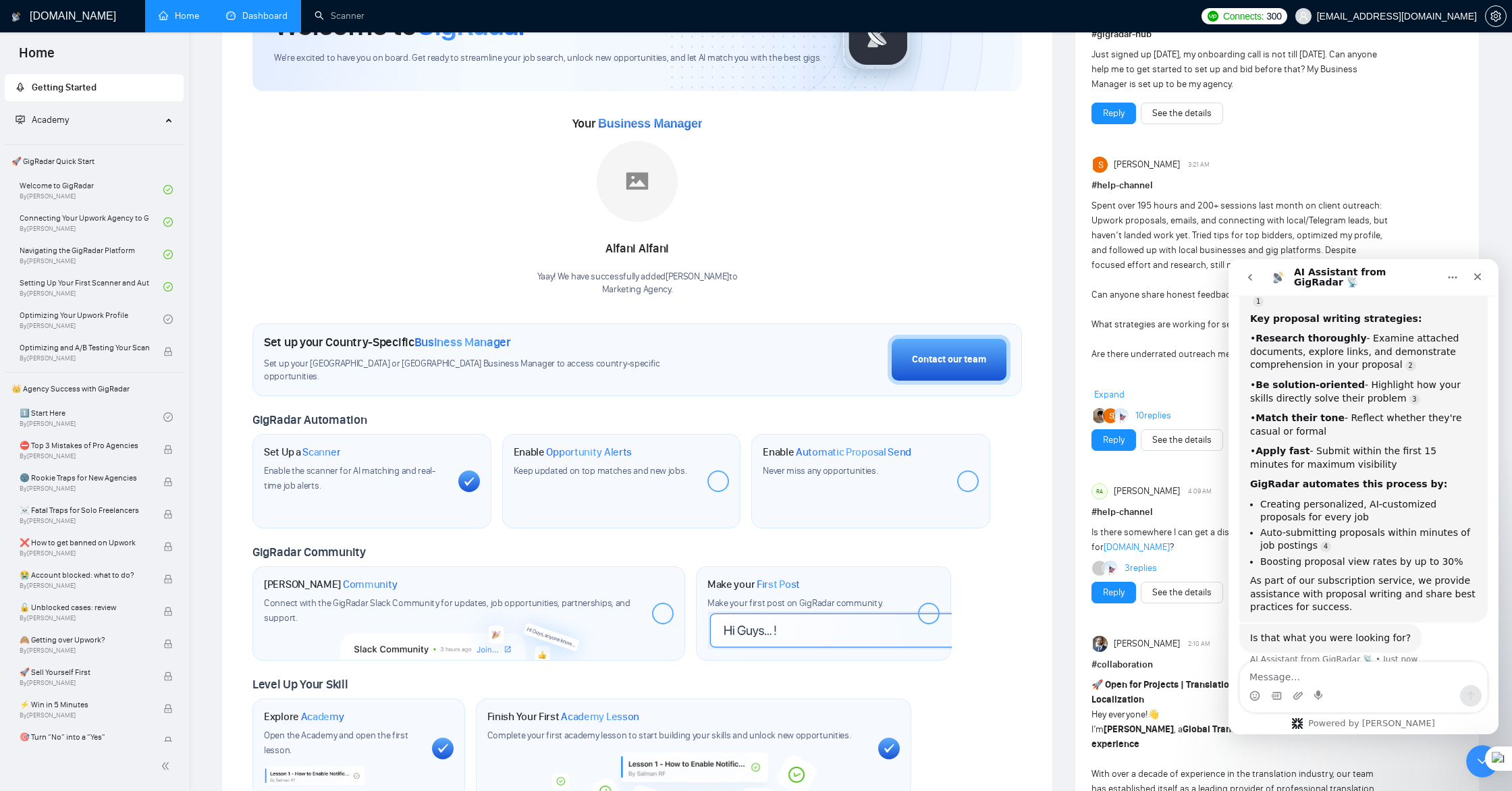
scroll to position [0, 0]
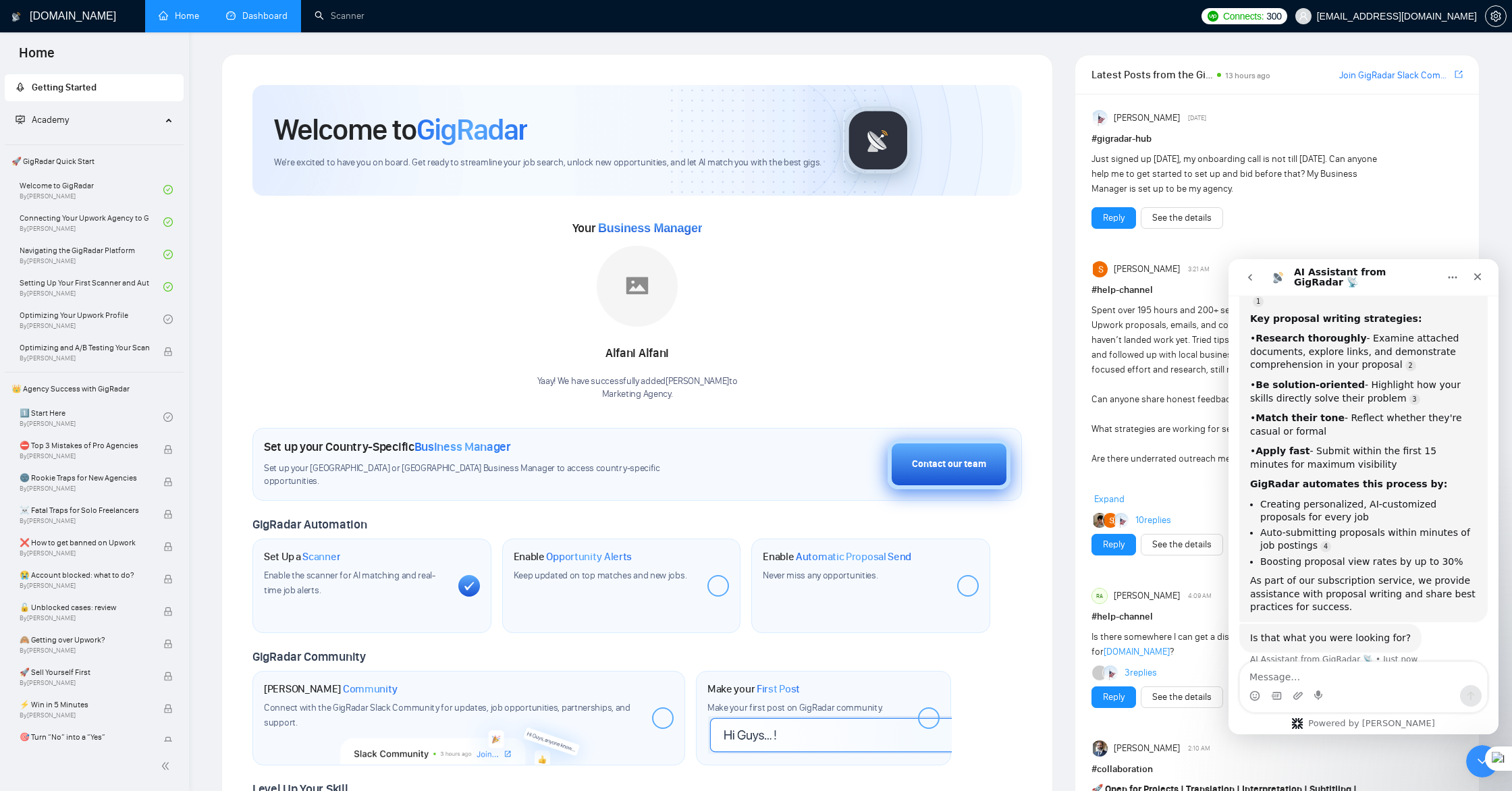
click at [973, 470] on div "Contact our team" at bounding box center [948, 464] width 74 height 15
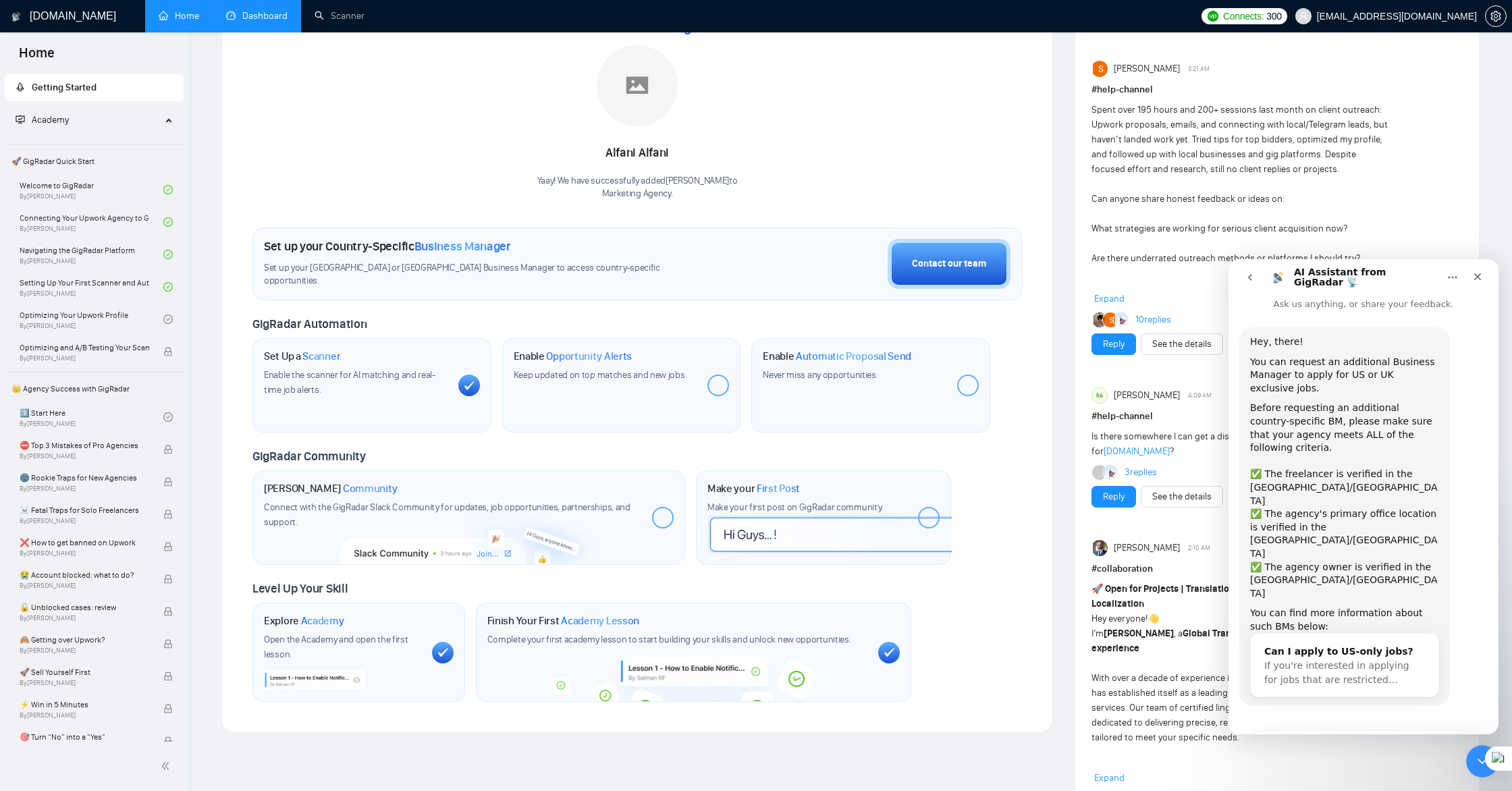
scroll to position [205, 0]
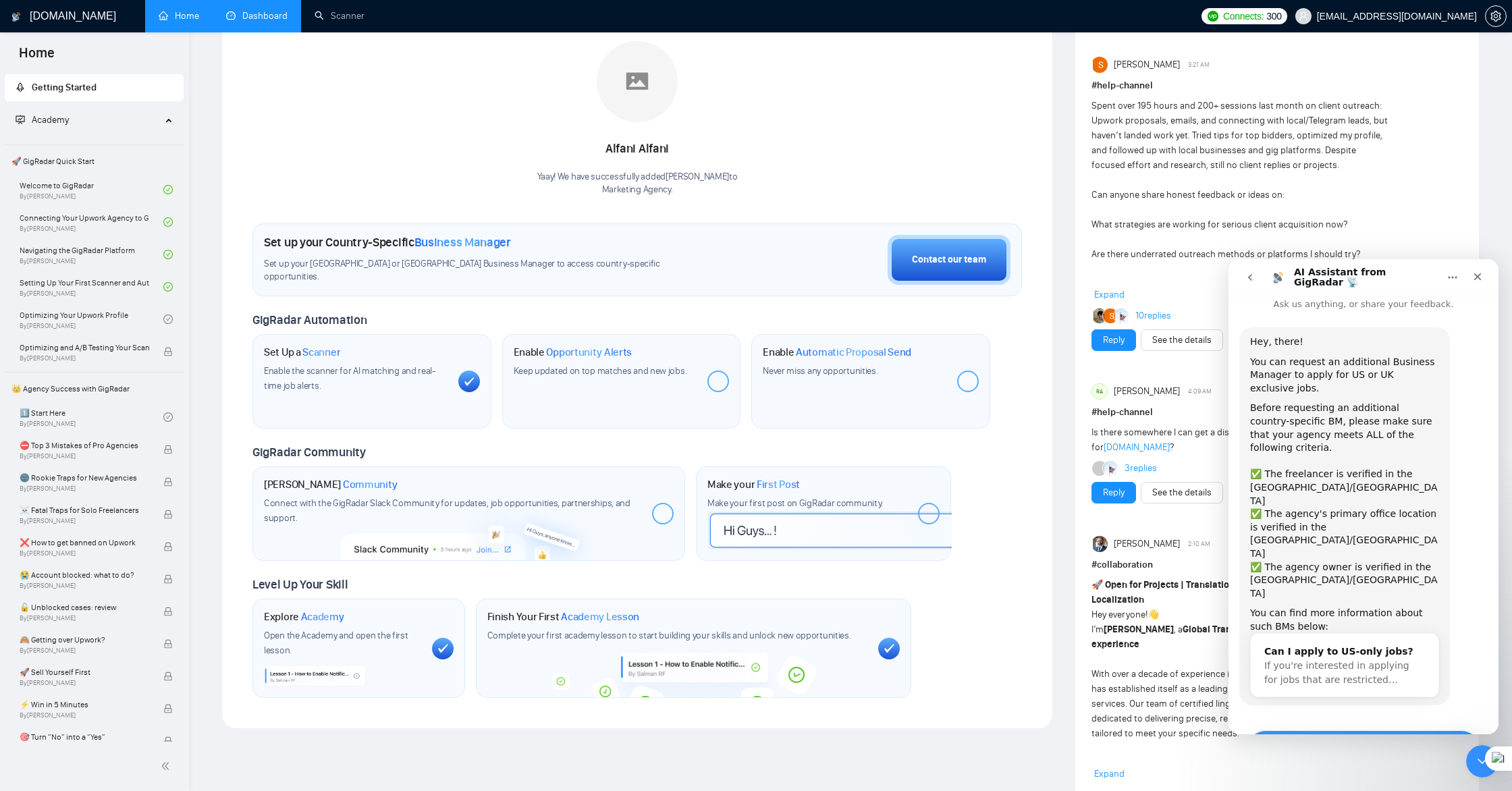
click at [1387, 764] on button "Maybe another time!" at bounding box center [1421, 778] width 119 height 27
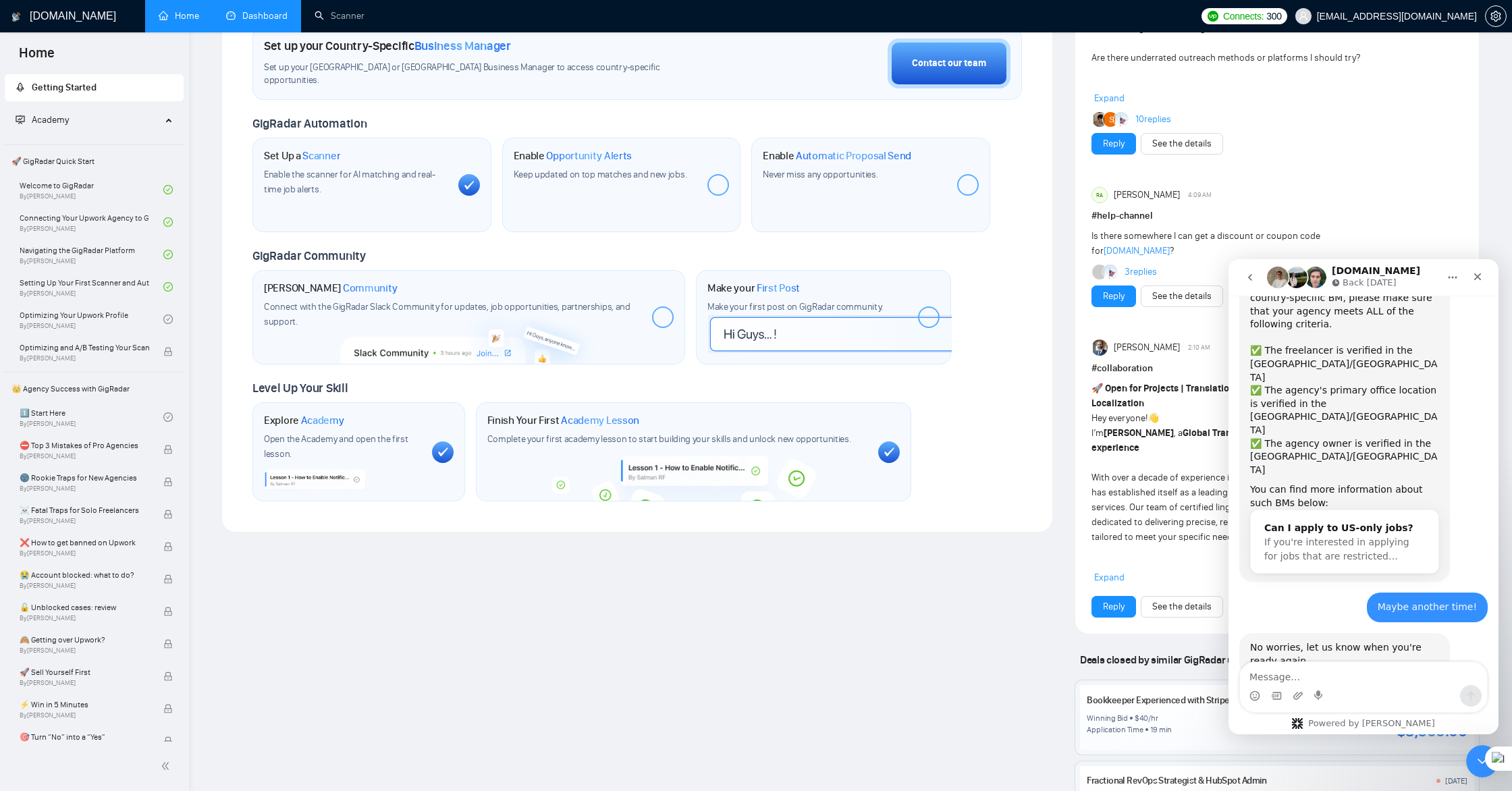
scroll to position [0, 0]
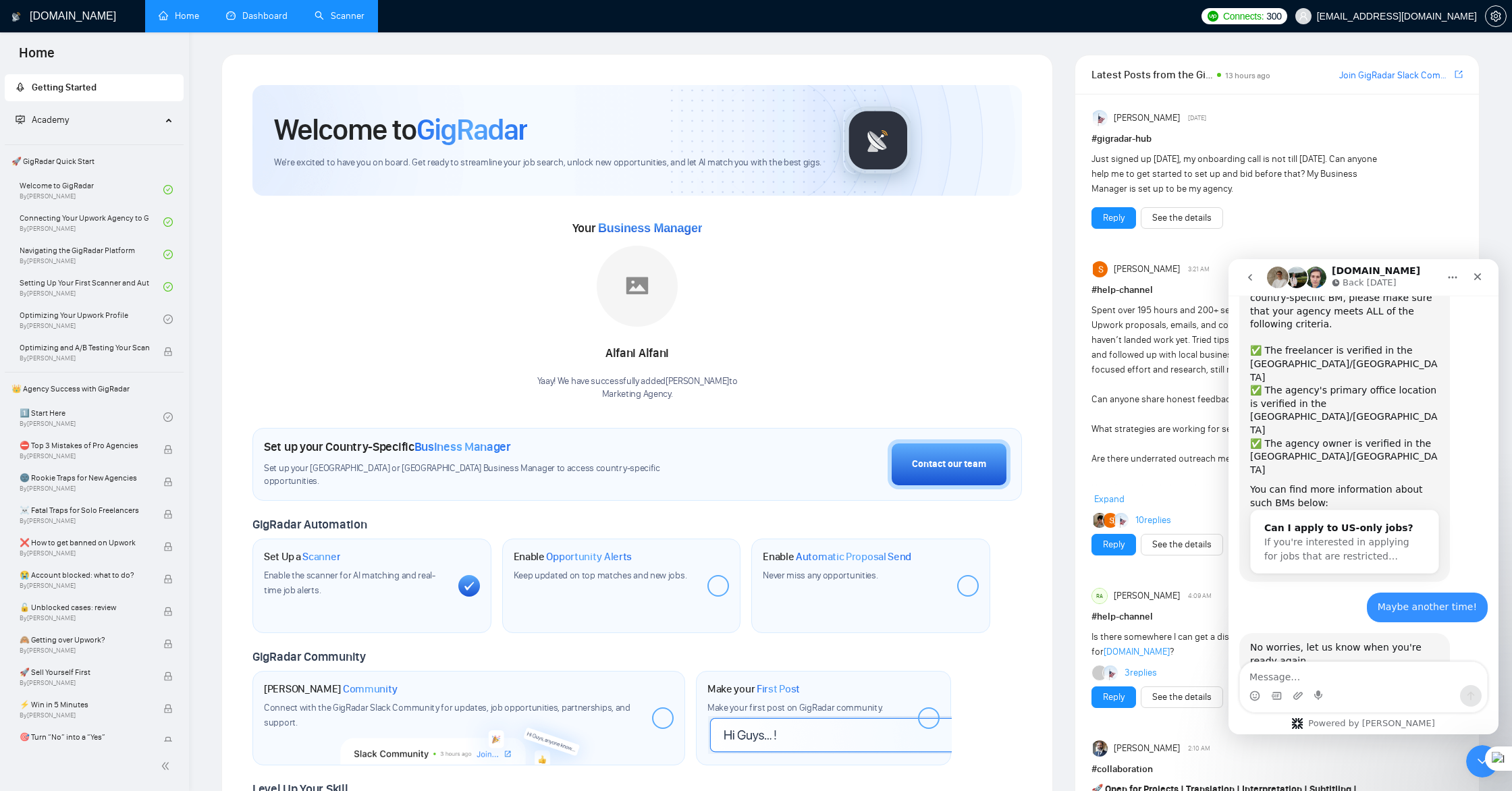
click at [324, 20] on link "Scanner" at bounding box center [339, 15] width 50 height 12
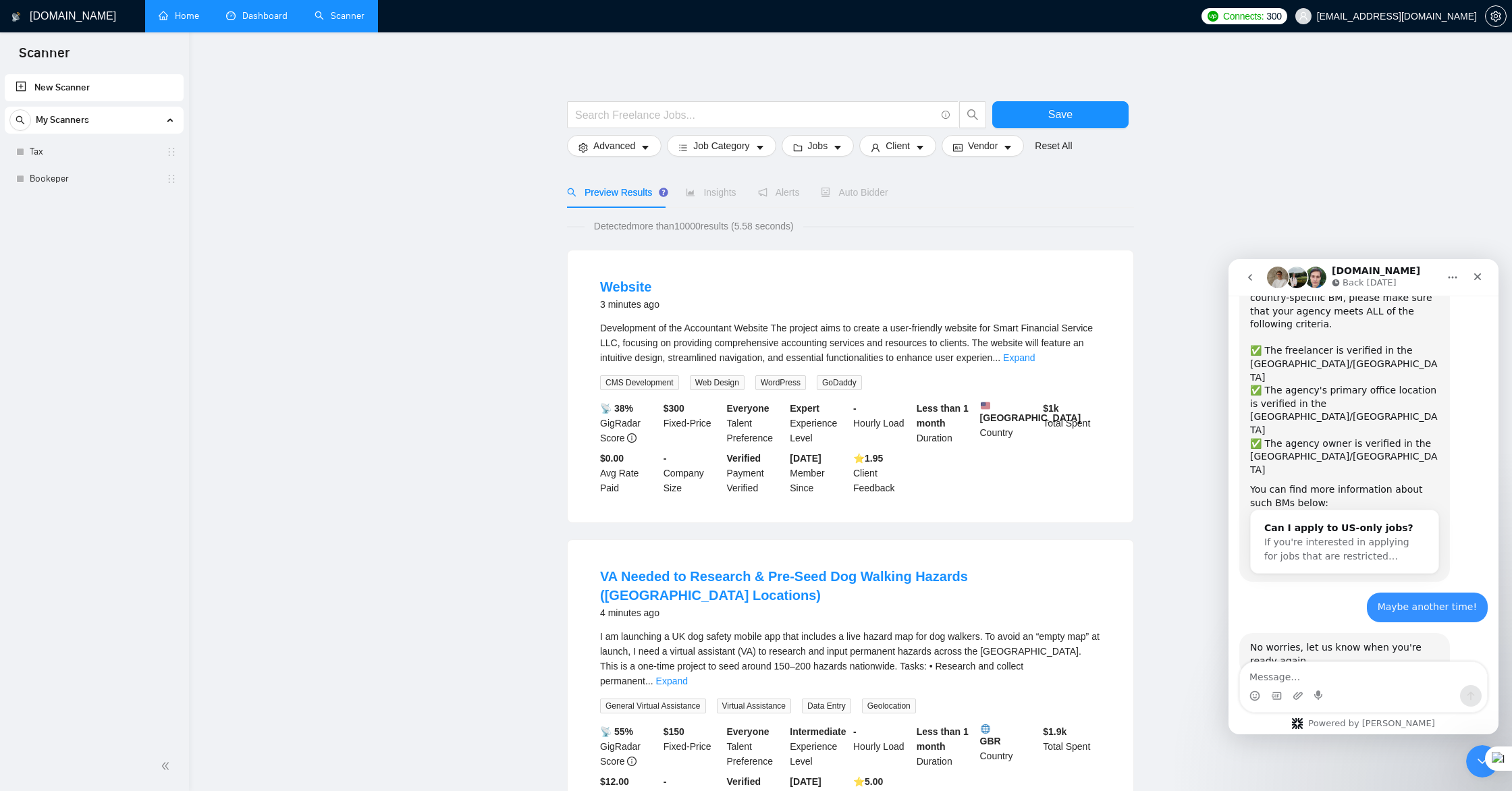
click at [261, 15] on link "Dashboard" at bounding box center [256, 15] width 61 height 12
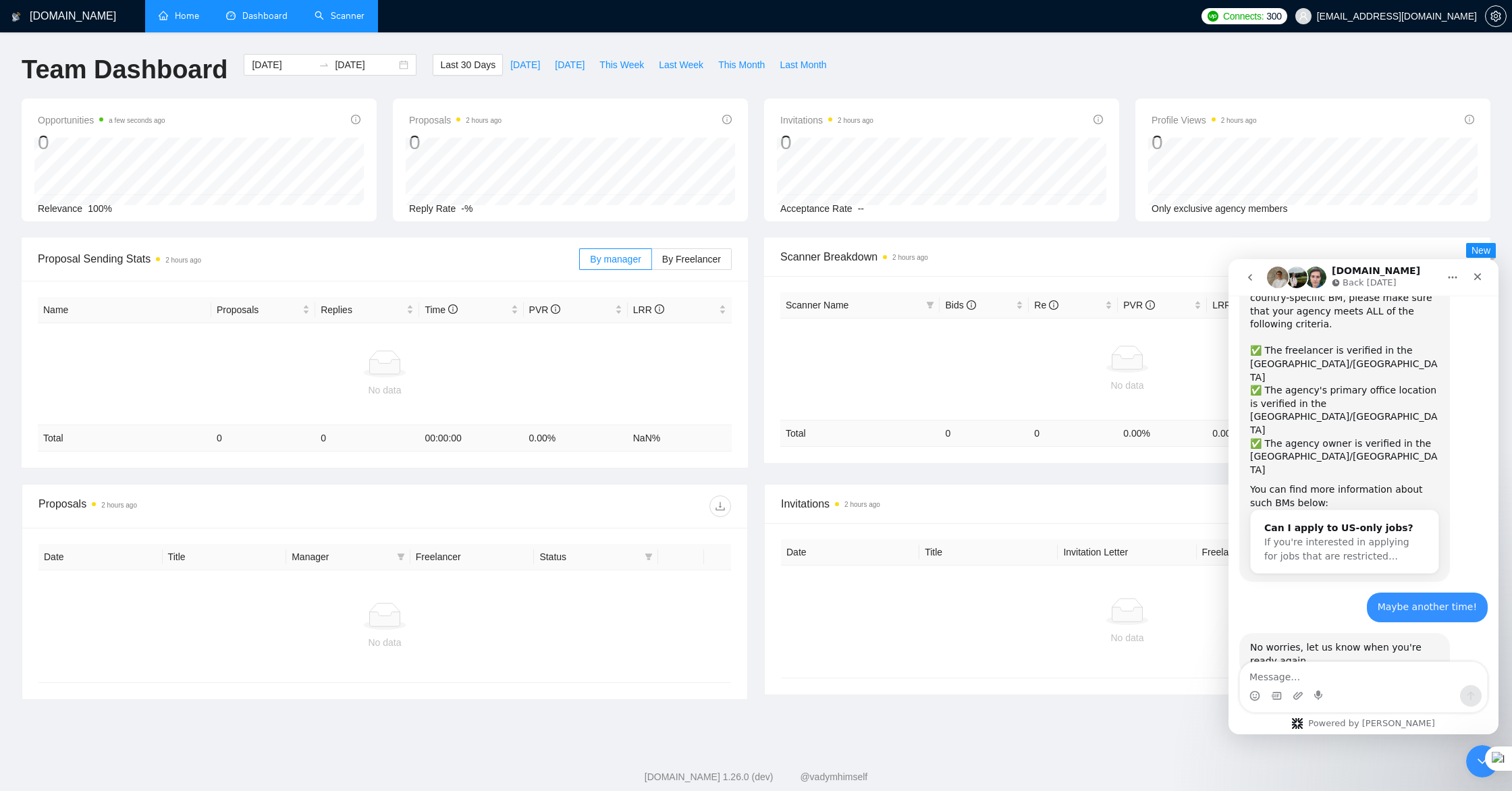
click at [190, 18] on link "Home" at bounding box center [178, 15] width 40 height 12
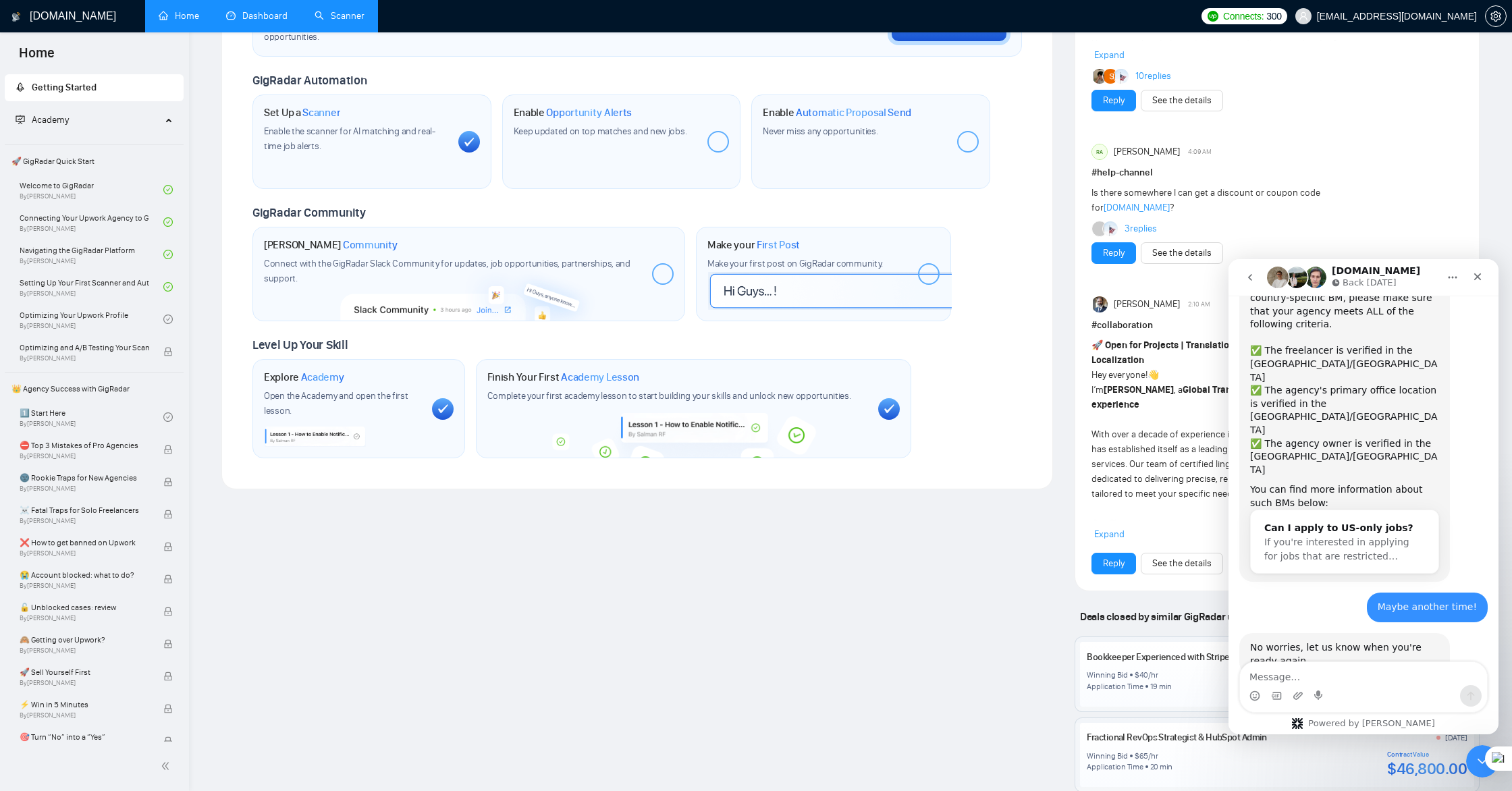
scroll to position [431, 0]
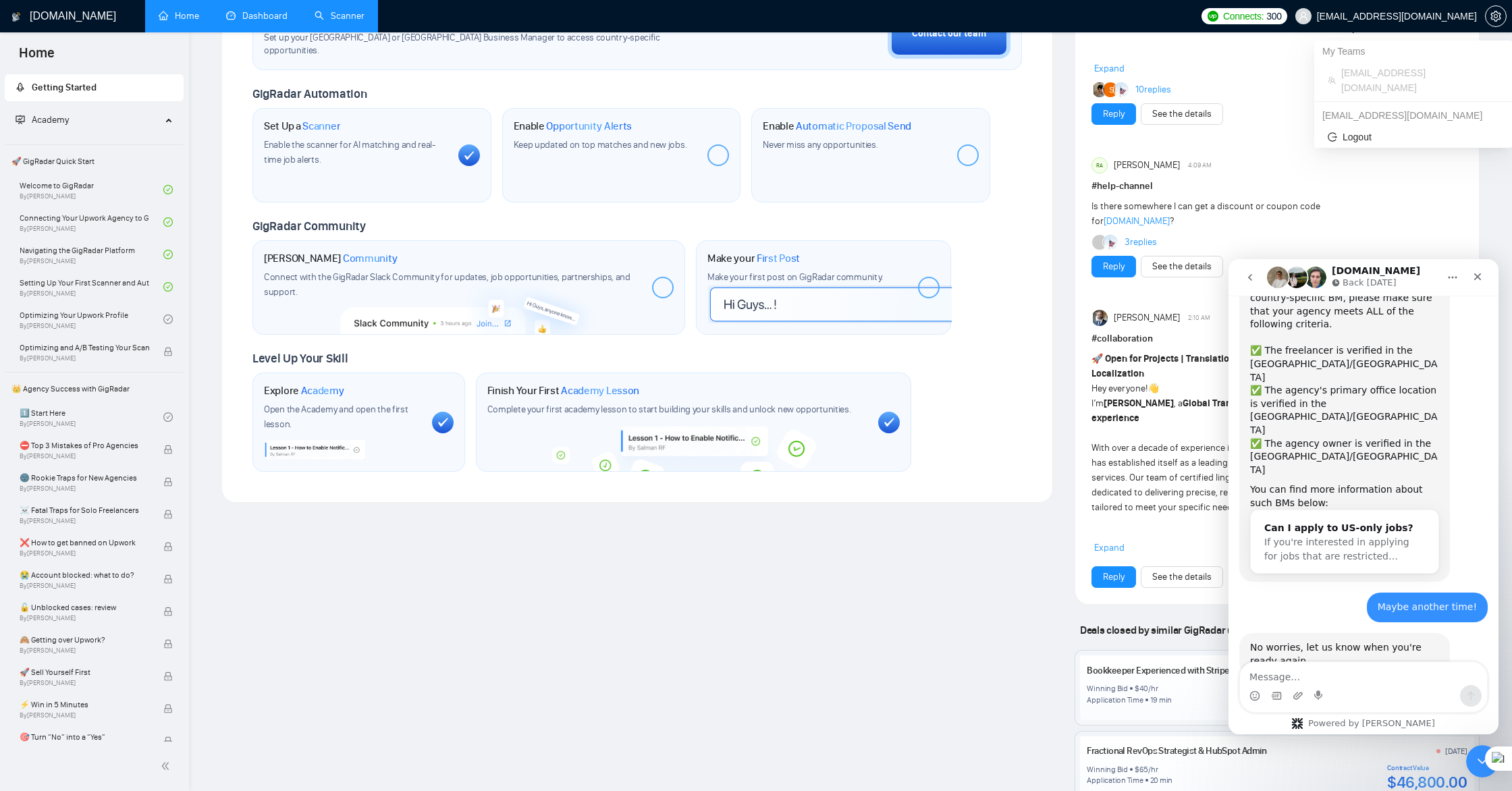
click at [1380, 16] on span "[EMAIL_ADDRESS][DOMAIN_NAME]" at bounding box center [1397, 16] width 160 height 0
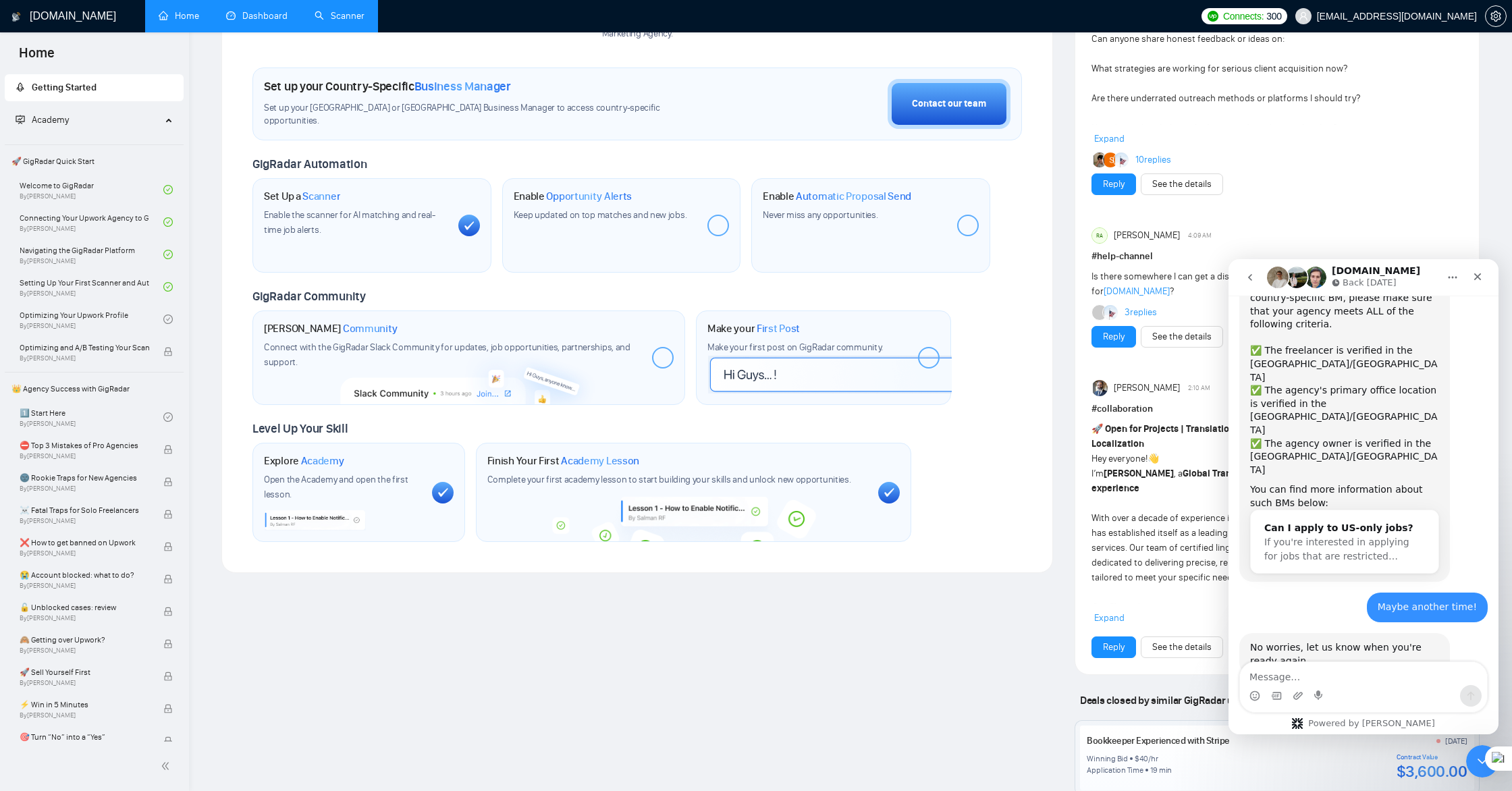
scroll to position [363, 0]
click at [719, 225] on div at bounding box center [718, 223] width 21 height 21
click at [615, 193] on span "Opportunity Alerts" at bounding box center [589, 193] width 85 height 13
drag, startPoint x: 573, startPoint y: 192, endPoint x: 565, endPoint y: 194, distance: 8.2
click at [573, 192] on span "Opportunity Alerts" at bounding box center [589, 193] width 85 height 13
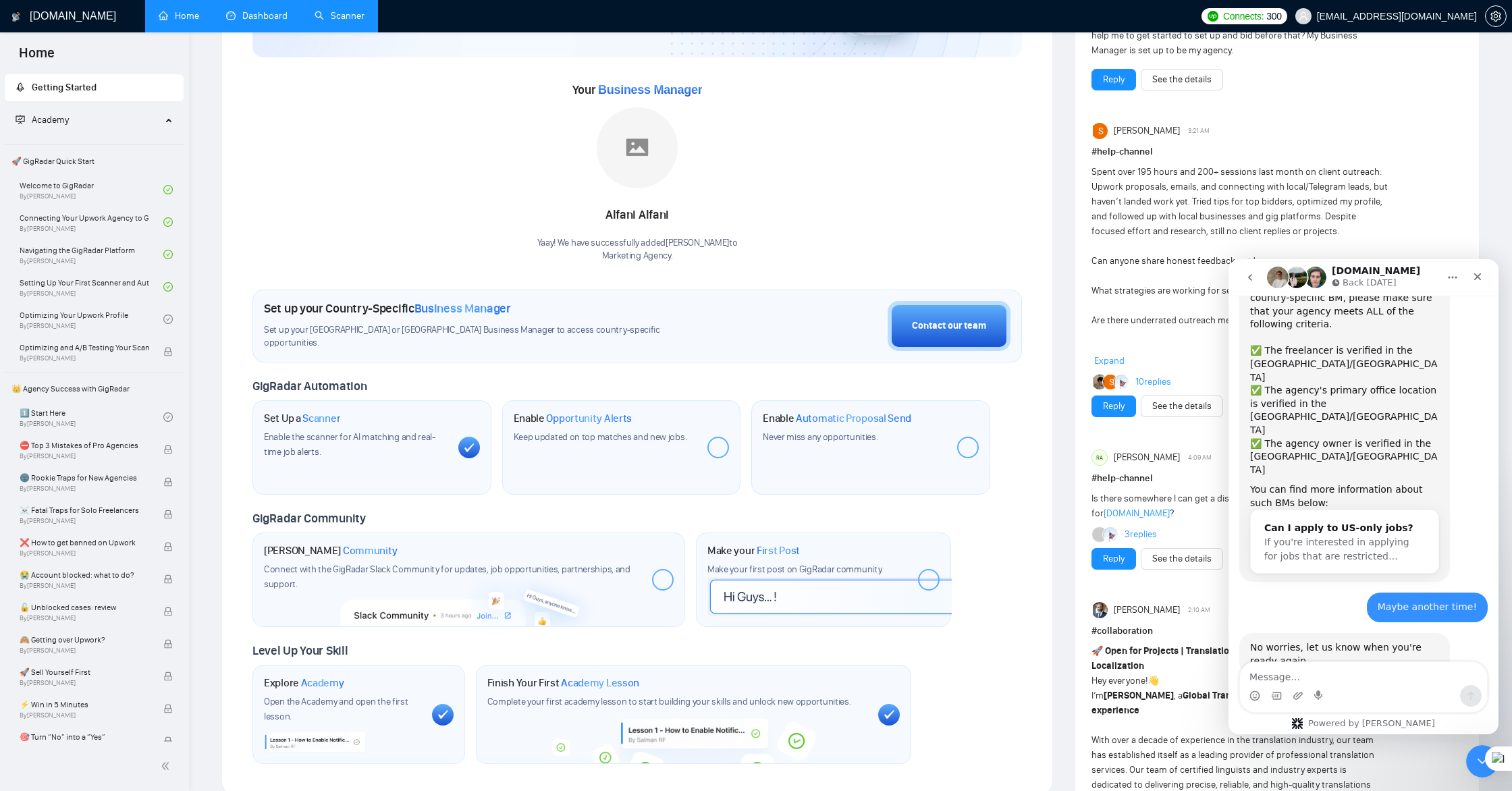
scroll to position [165, 0]
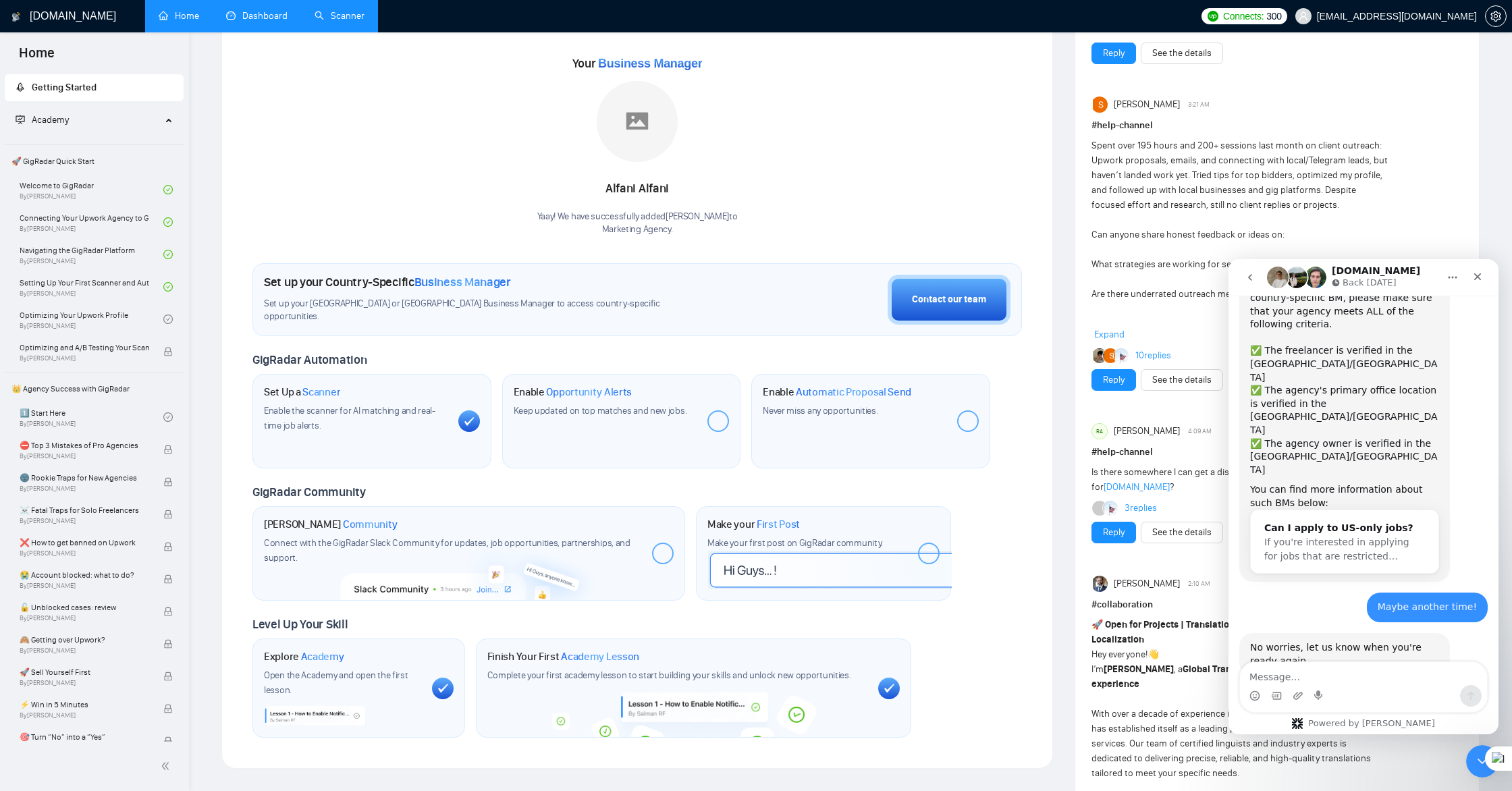
click at [961, 421] on div at bounding box center [968, 421] width 21 height 21
click at [717, 423] on div at bounding box center [718, 421] width 21 height 21
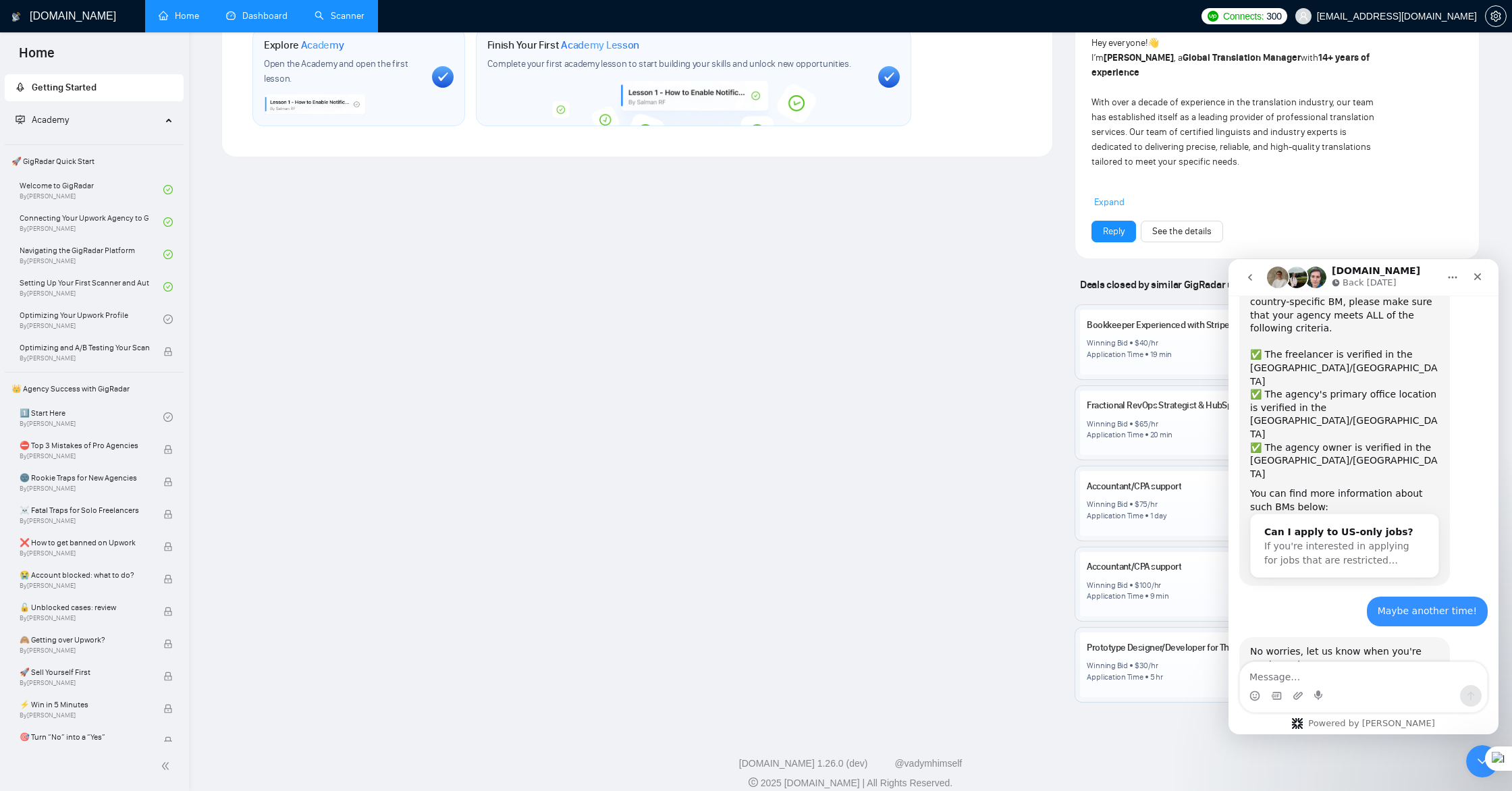
scroll to position [771, 0]
